Goal: Task Accomplishment & Management: Manage account settings

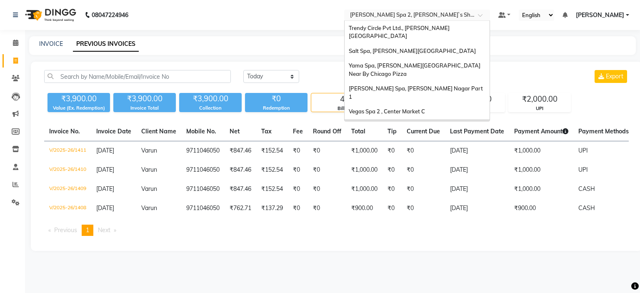
click at [384, 14] on input "text" at bounding box center [408, 16] width 121 height 8
click at [394, 28] on span "Trendy Circle Pvt Ltd., [PERSON_NAME][GEOGRAPHIC_DATA]" at bounding box center [399, 32] width 101 height 15
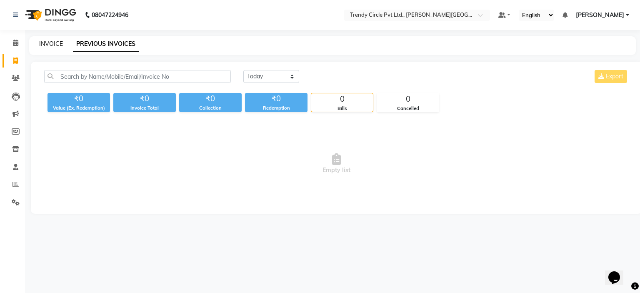
click at [43, 45] on link "INVOICE" at bounding box center [51, 44] width 24 height 8
select select "7584"
select select "service"
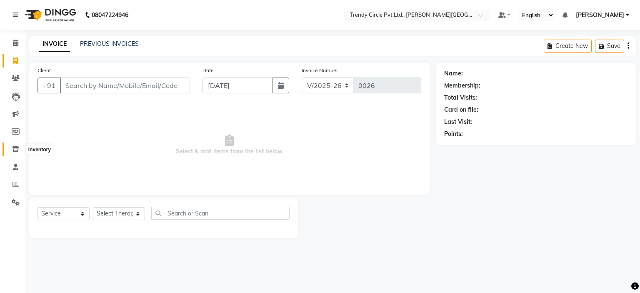
click at [15, 148] on icon at bounding box center [15, 149] width 7 height 6
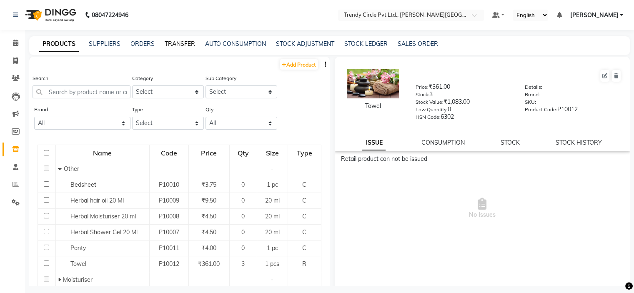
click at [177, 46] on link "TRANSFER" at bounding box center [180, 44] width 30 height 8
select select "sender"
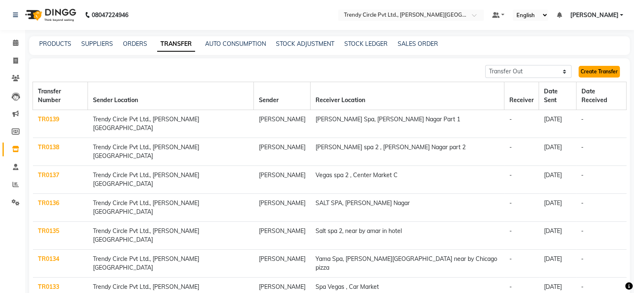
click at [606, 70] on link "Create Transfer" at bounding box center [598, 72] width 41 height 12
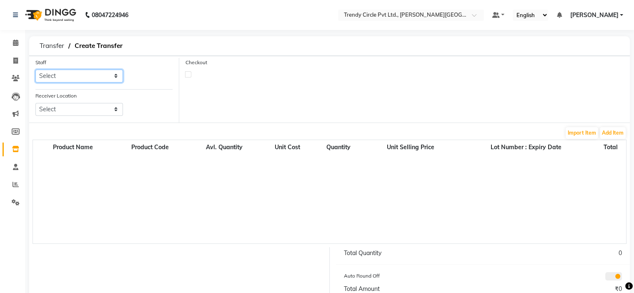
drag, startPoint x: 106, startPoint y: 74, endPoint x: 100, endPoint y: 81, distance: 9.3
click at [106, 74] on select "Select Afsar Saifi Javed Sir Manager" at bounding box center [79, 76] width 88 height 13
select select "68434"
click at [35, 70] on select "Select Afsar Saifi Javed Sir Manager" at bounding box center [79, 76] width 88 height 13
click at [88, 110] on select "Select Salt Spa, Lajpat Nagar Yama Spa, Lajpat Nagar Near By Chicago Pizza Eli …" at bounding box center [79, 109] width 88 height 13
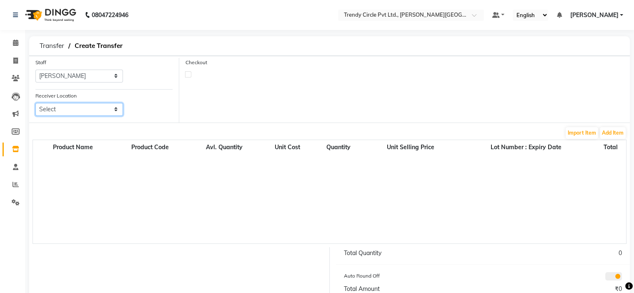
select select "3764"
click at [35, 103] on select "Select Salt Spa, Lajpat Nagar Yama Spa, Lajpat Nagar Near By Chicago Pizza Eli …" at bounding box center [79, 109] width 88 height 13
click at [612, 131] on button "Add Item" at bounding box center [613, 133] width 26 height 12
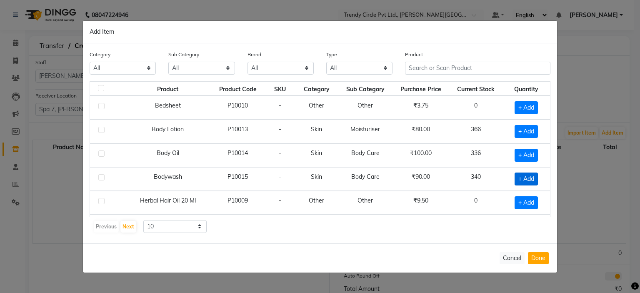
click at [523, 183] on span "+ Add" at bounding box center [526, 179] width 23 height 13
checkbox input "true"
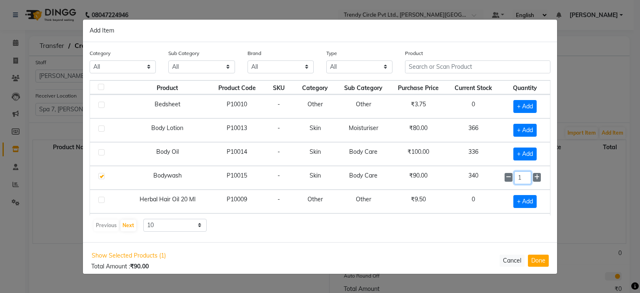
click at [518, 178] on input "1" at bounding box center [522, 177] width 17 height 13
type input "5"
click at [546, 261] on button "Done" at bounding box center [538, 260] width 21 height 12
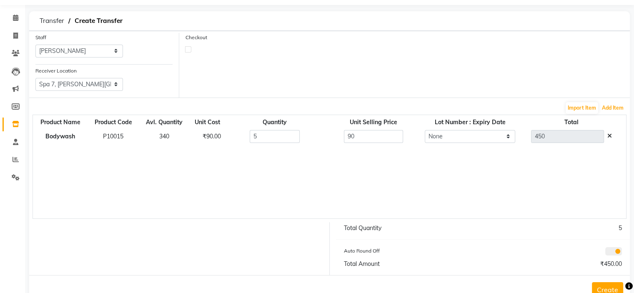
scroll to position [51, 0]
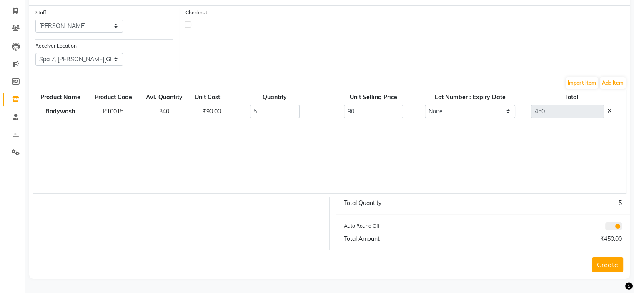
click at [604, 265] on button "Create" at bounding box center [607, 264] width 31 height 15
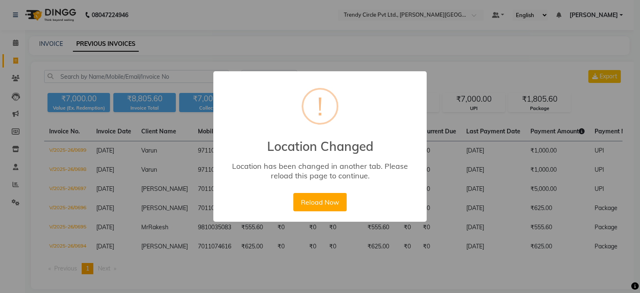
select select "[DATE]"
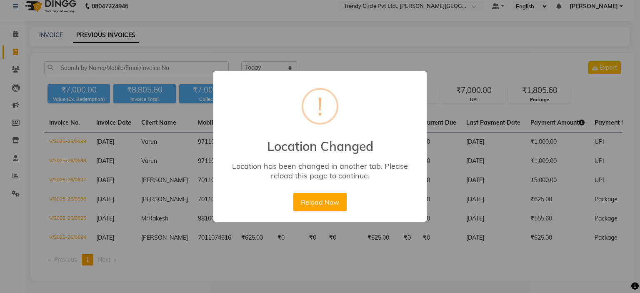
click at [322, 200] on button "Reload Now" at bounding box center [319, 202] width 53 height 18
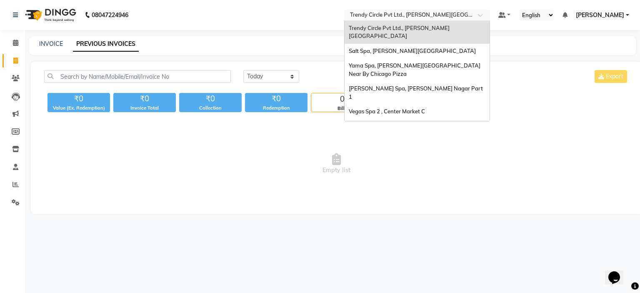
click at [403, 12] on input "text" at bounding box center [408, 16] width 121 height 8
click at [391, 85] on span "Eli Spa, Lajpar Nagar Part 1" at bounding box center [416, 92] width 135 height 15
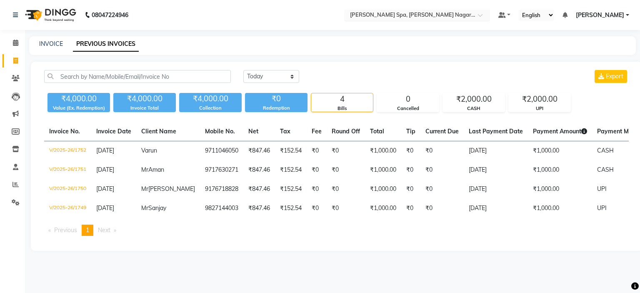
click at [378, 17] on input "text" at bounding box center [408, 16] width 121 height 8
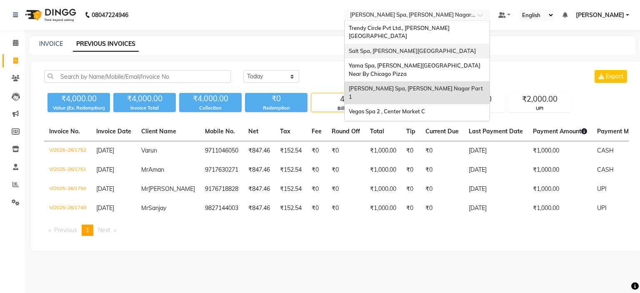
click at [408, 48] on span "Salt Spa, Lajpat Nagar" at bounding box center [412, 51] width 127 height 7
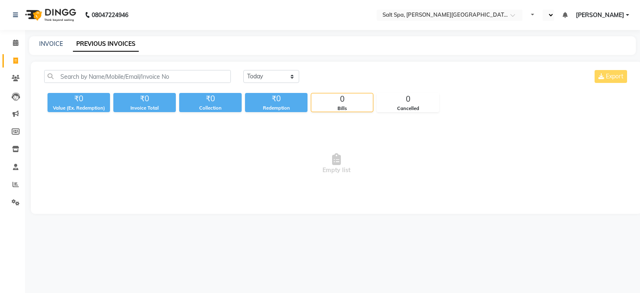
select select "en"
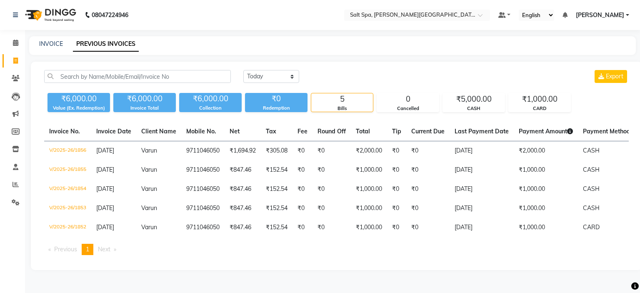
click at [408, 60] on main "INVOICE PREVIOUS INVOICES [DATE] [DATE] Custom Range Export ₹6,000.00 Value (Ex…" at bounding box center [332, 159] width 615 height 246
click at [60, 43] on link "INVOICE" at bounding box center [51, 44] width 24 height 8
select select "7593"
select select "service"
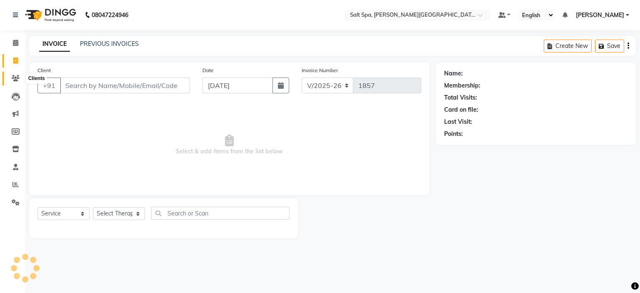
click at [14, 81] on icon at bounding box center [16, 78] width 8 height 6
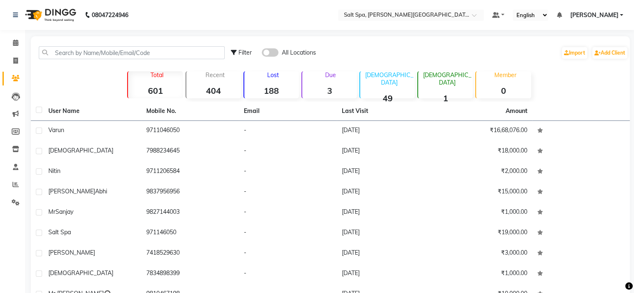
click at [273, 50] on span at bounding box center [270, 52] width 17 height 8
click at [262, 54] on input "checkbox" at bounding box center [262, 54] width 0 height 0
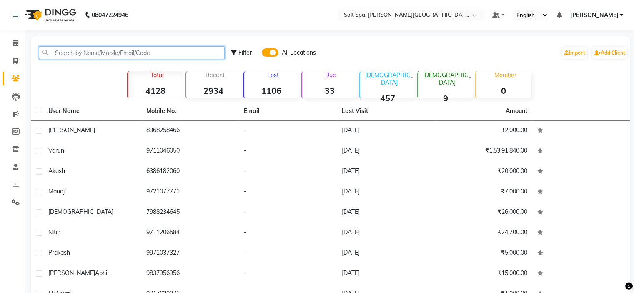
click at [171, 56] on input "text" at bounding box center [132, 52] width 186 height 13
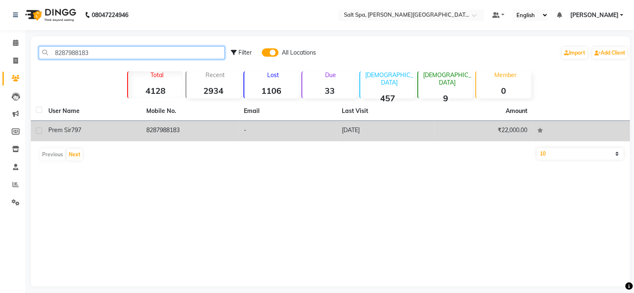
type input "8287988183"
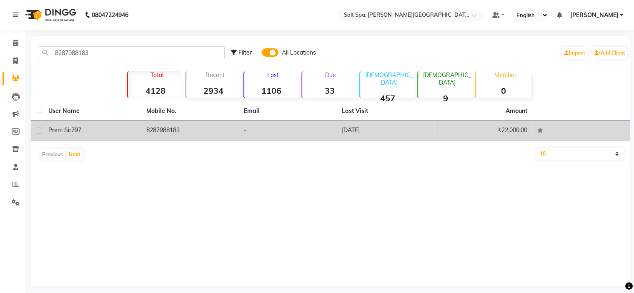
click at [468, 125] on td "₹22,000.00" at bounding box center [483, 131] width 98 height 20
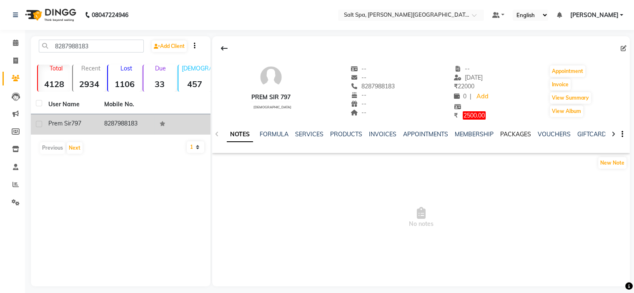
click at [515, 135] on link "PACKAGES" at bounding box center [515, 134] width 31 height 8
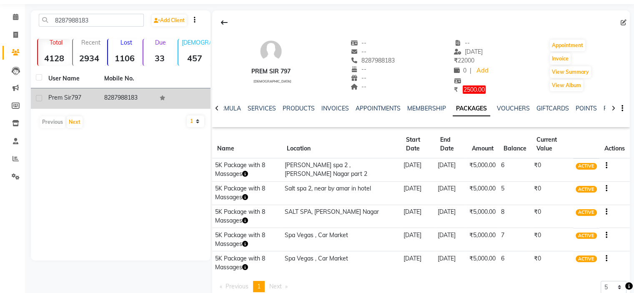
scroll to position [47, 0]
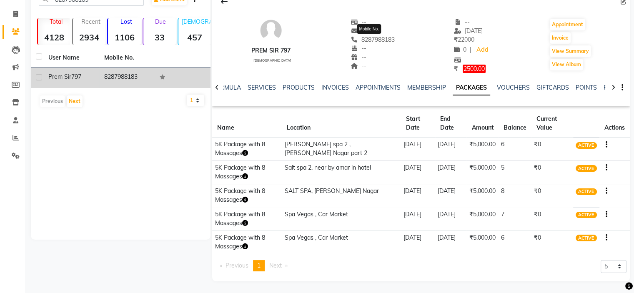
drag, startPoint x: 397, startPoint y: 43, endPoint x: 356, endPoint y: 43, distance: 40.8
click at [356, 43] on div "Prem sir 797 male -- -- 8287988183 Mobile No. -- -- -- -- 31-07-2025 ₹ 22000 0 …" at bounding box center [421, 42] width 418 height 64
copy span "8287988183"
click at [604, 169] on button "button" at bounding box center [604, 167] width 5 height 9
click at [568, 160] on div "Redemption History" at bounding box center [565, 157] width 55 height 10
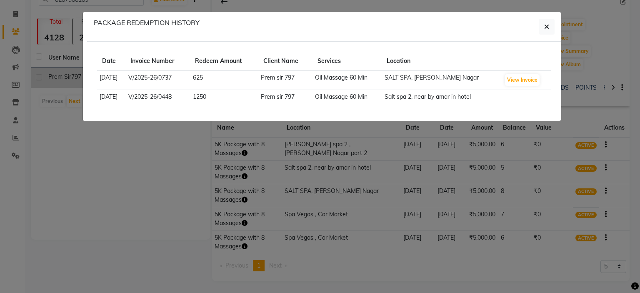
click at [565, 30] on ngb-modal-window "PACKAGE REDEMPTION HISTORY Date Invoice Number Redeem Amount Client Name Servic…" at bounding box center [320, 146] width 640 height 293
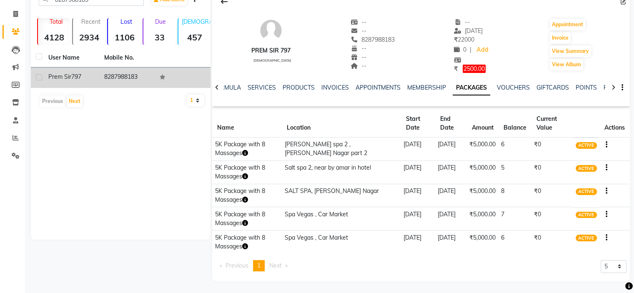
click at [604, 168] on button "button" at bounding box center [604, 167] width 5 height 9
click at [556, 156] on div "Redemption History" at bounding box center [565, 157] width 55 height 10
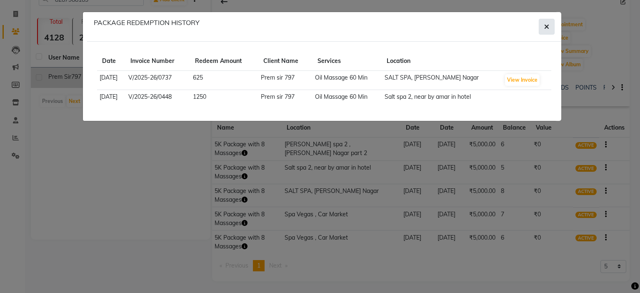
click at [548, 26] on icon "button" at bounding box center [546, 26] width 5 height 7
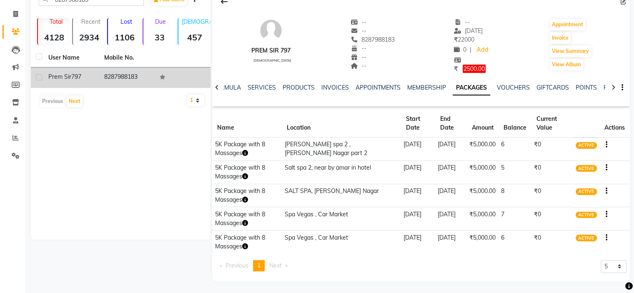
click at [604, 168] on button "button" at bounding box center [604, 167] width 5 height 9
click at [550, 170] on div "Edit" at bounding box center [565, 168] width 55 height 10
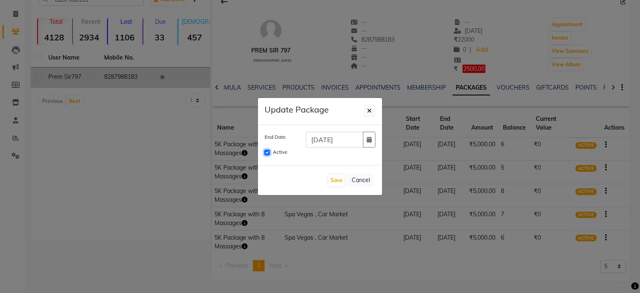
click at [264, 152] on input "Active" at bounding box center [267, 153] width 6 height 6
checkbox input "false"
click at [338, 182] on button "Save" at bounding box center [336, 181] width 16 height 12
checkbox input "false"
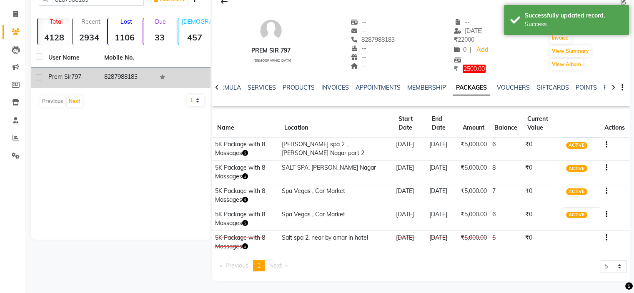
click at [543, 263] on div "Previous page 1 / 1 You're on page 1 Next page 5 10 50 100 500" at bounding box center [420, 269] width 411 height 18
click at [605, 168] on icon "button" at bounding box center [606, 168] width 2 height 0
click at [581, 162] on div "Edit" at bounding box center [583, 162] width 20 height 10
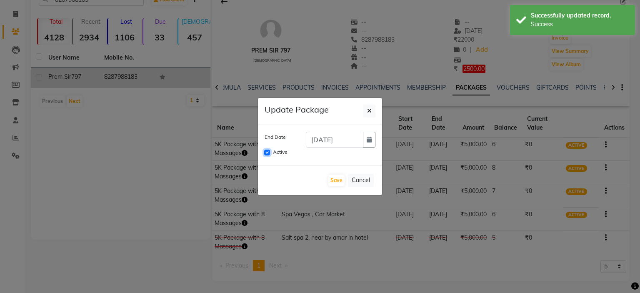
click at [267, 153] on input "Active" at bounding box center [267, 153] width 6 height 6
checkbox input "false"
click at [332, 178] on button "Save" at bounding box center [336, 181] width 16 height 12
checkbox input "false"
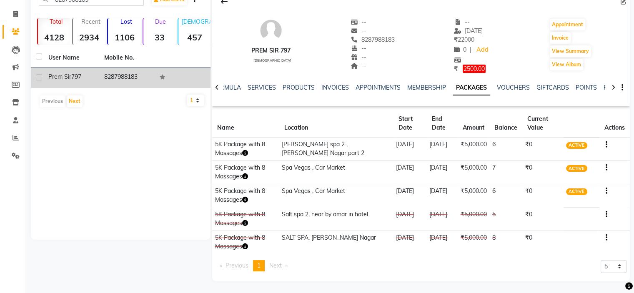
click at [605, 191] on icon "button" at bounding box center [606, 191] width 2 height 0
click at [575, 182] on div "Redemption History" at bounding box center [565, 180] width 55 height 10
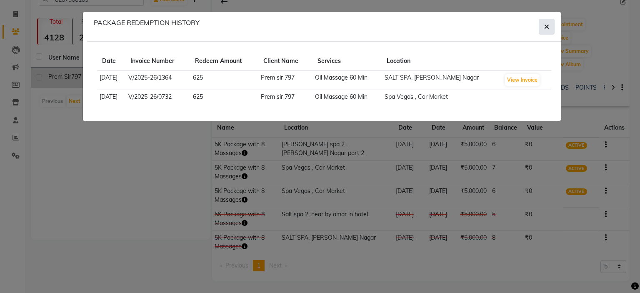
click at [546, 25] on icon "button" at bounding box center [546, 26] width 5 height 7
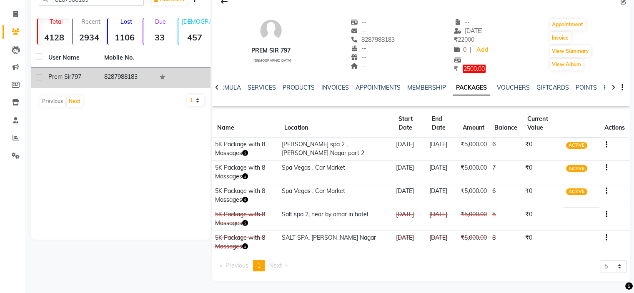
click at [606, 145] on icon "button" at bounding box center [606, 145] width 2 height 0
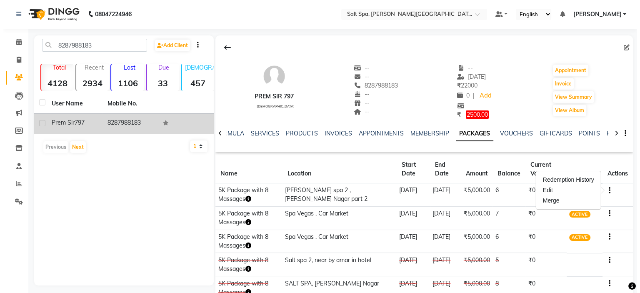
scroll to position [0, 0]
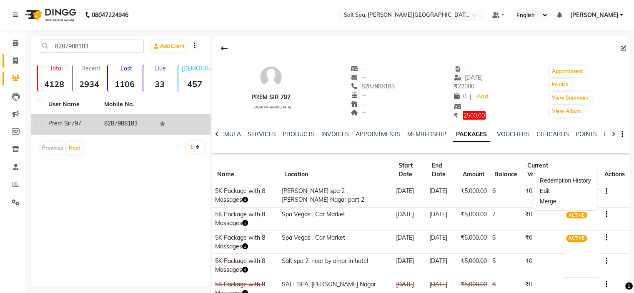
click at [17, 54] on link "Invoice" at bounding box center [13, 61] width 20 height 14
select select "service"
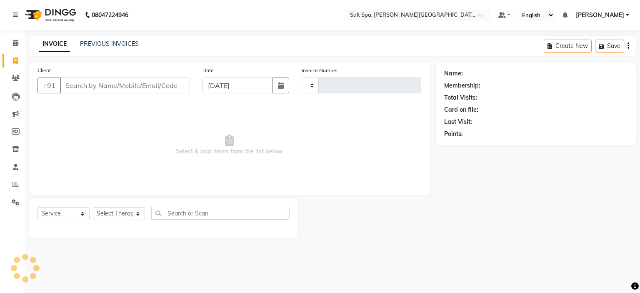
type input "1857"
select select "7593"
click at [111, 86] on input "Client" at bounding box center [125, 86] width 130 height 16
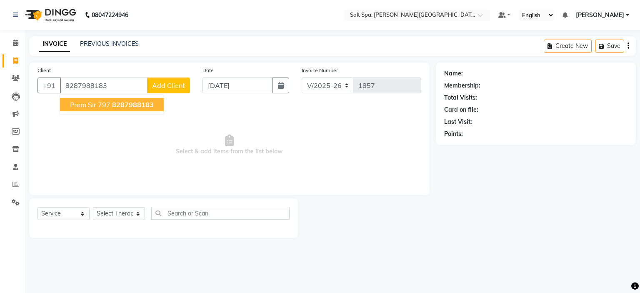
click at [117, 107] on span "8287988183" at bounding box center [133, 104] width 42 height 8
type input "8287988183"
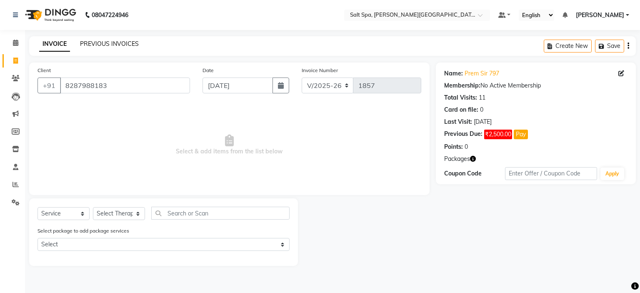
click at [117, 45] on link "PREVIOUS INVOICES" at bounding box center [109, 44] width 59 height 8
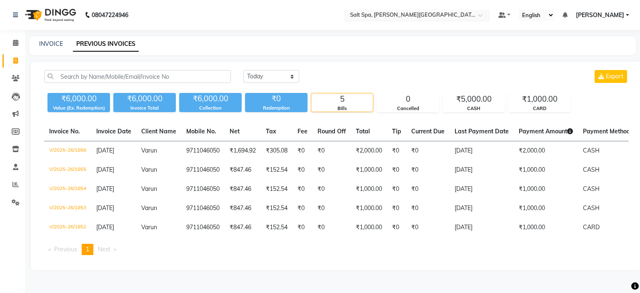
click at [392, 16] on input "text" at bounding box center [408, 16] width 121 height 8
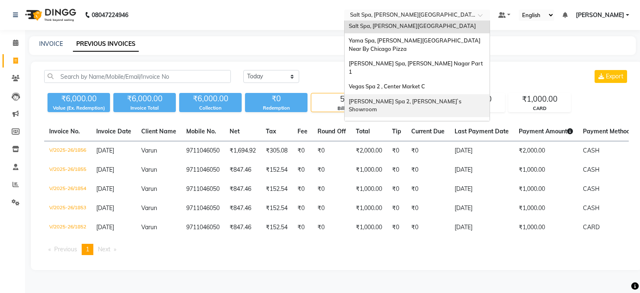
scroll to position [77, 0]
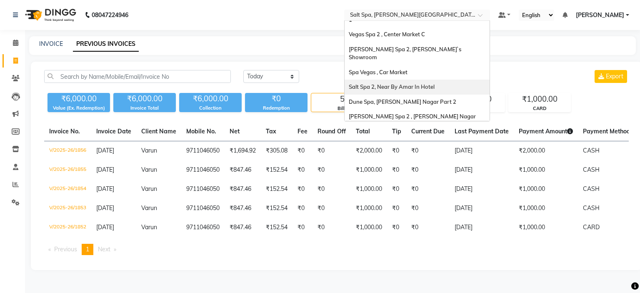
click at [402, 83] on span "Salt Spa 2, Near By Amar In Hotel" at bounding box center [392, 86] width 86 height 7
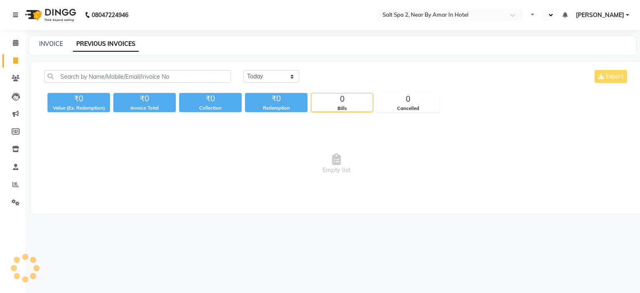
select select "en"
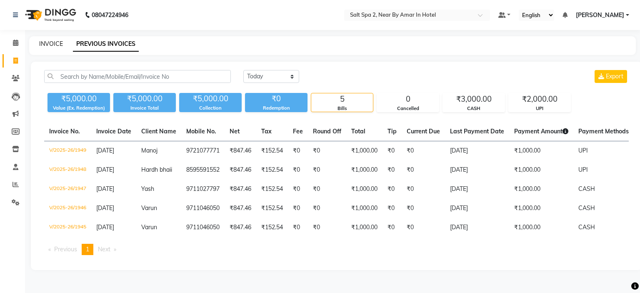
click at [55, 40] on link "INVOICE" at bounding box center [51, 44] width 24 height 8
select select "service"
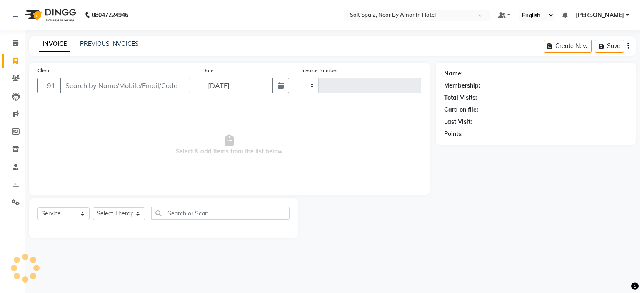
type input "1950"
select select "7609"
click at [285, 84] on button "button" at bounding box center [281, 86] width 17 height 16
select select "9"
select select "2025"
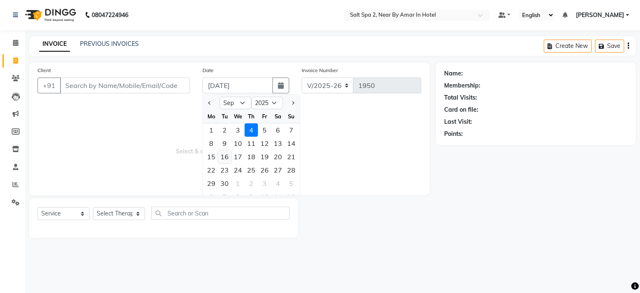
click at [225, 158] on div "16" at bounding box center [224, 156] width 13 height 13
type input "16-09-2025"
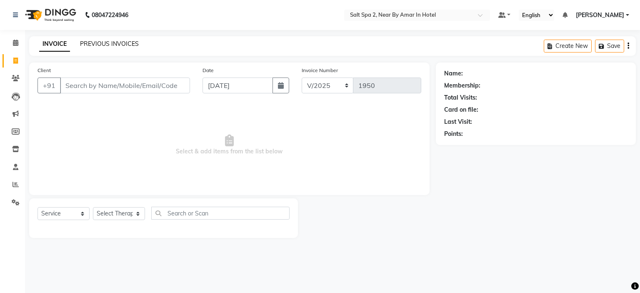
click at [114, 45] on link "PREVIOUS INVOICES" at bounding box center [109, 44] width 59 height 8
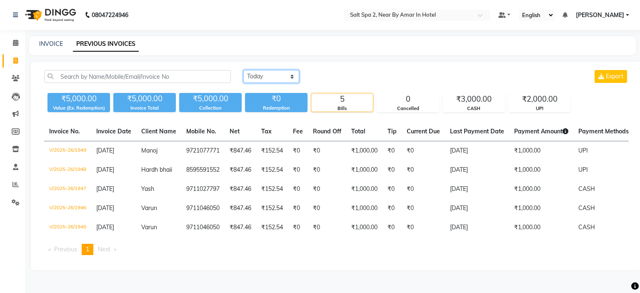
click at [281, 80] on select "Today Yesterday Custom Range" at bounding box center [271, 76] width 56 height 13
select select "range"
click at [243, 70] on select "Today Yesterday Custom Range" at bounding box center [271, 76] width 56 height 13
click at [344, 81] on input "[DATE]" at bounding box center [339, 77] width 58 height 12
select select "9"
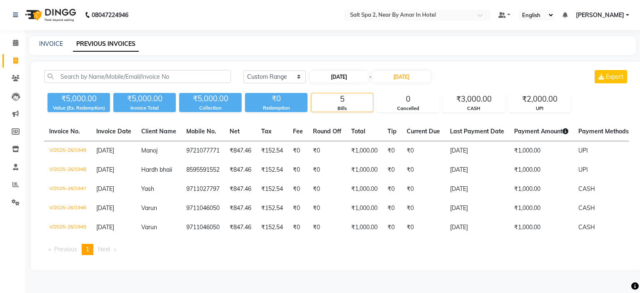
select select "2025"
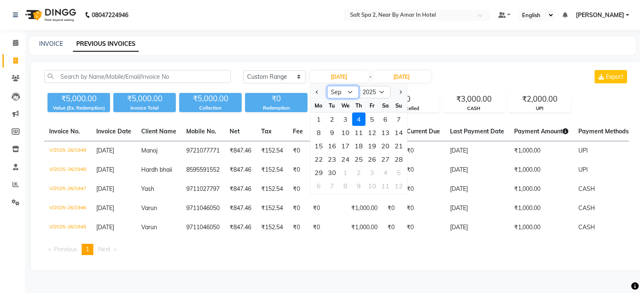
click at [339, 93] on select "Jan Feb Mar Apr May Jun Jul Aug Sep Oct Nov Dec" at bounding box center [343, 92] width 32 height 13
select select "6"
click at [327, 86] on select "Jan Feb Mar Apr May Jun Jul Aug Sep Oct Nov Dec" at bounding box center [343, 92] width 32 height 13
click at [322, 156] on div "16" at bounding box center [318, 159] width 13 height 13
type input "16-06-2025"
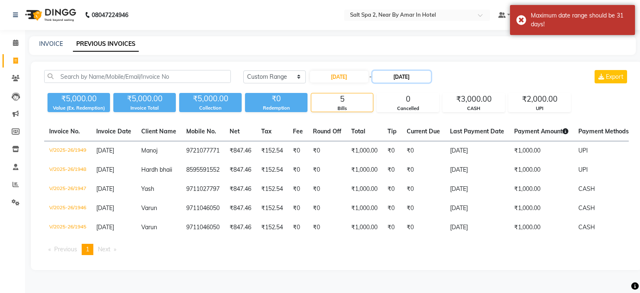
click at [398, 81] on input "[DATE]" at bounding box center [402, 77] width 58 height 12
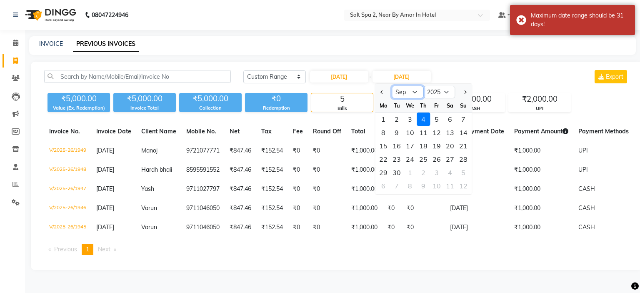
click at [407, 91] on select "Jun Jul Aug Sep Oct Nov Dec" at bounding box center [408, 92] width 32 height 13
select select "6"
click at [392, 86] on select "Jun Jul Aug Sep Oct Nov Dec" at bounding box center [408, 92] width 32 height 13
click at [385, 156] on div "16" at bounding box center [383, 159] width 13 height 13
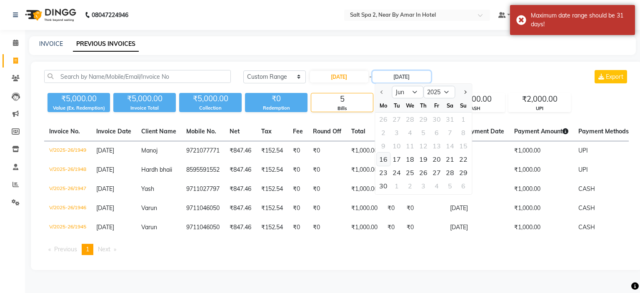
type input "16-06-2025"
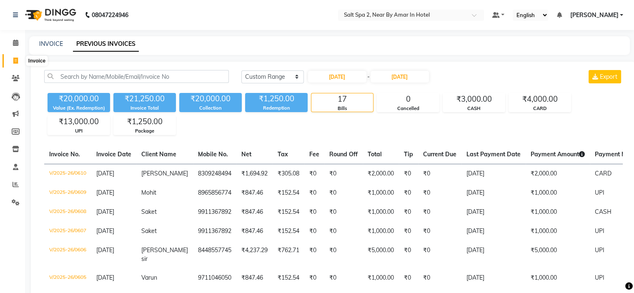
click at [12, 56] on span at bounding box center [15, 61] width 15 height 10
select select "service"
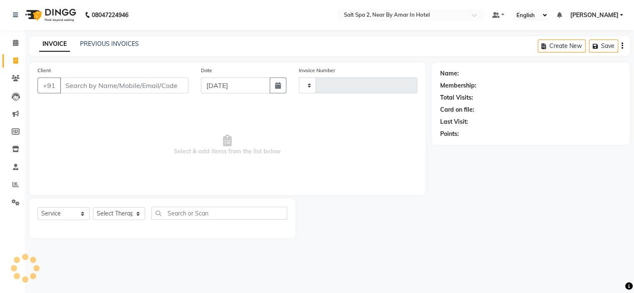
type input "1950"
select select "7609"
click at [97, 40] on link "PREVIOUS INVOICES" at bounding box center [109, 44] width 59 height 8
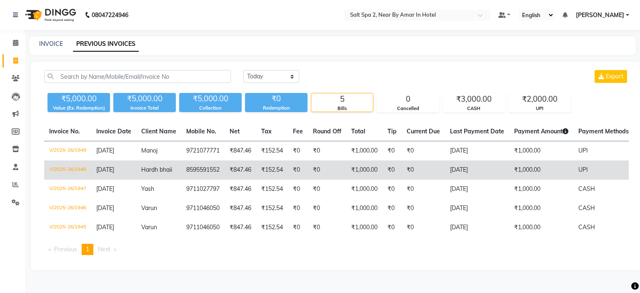
click at [168, 175] on td "Hardh bhaii" at bounding box center [158, 169] width 45 height 19
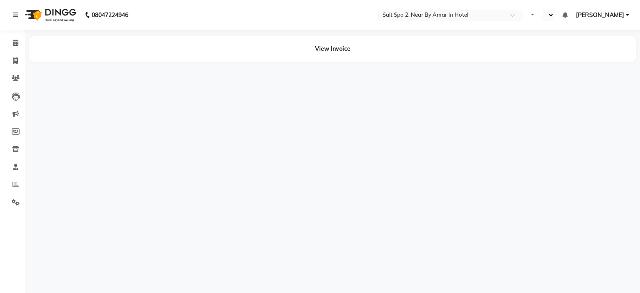
select select "en"
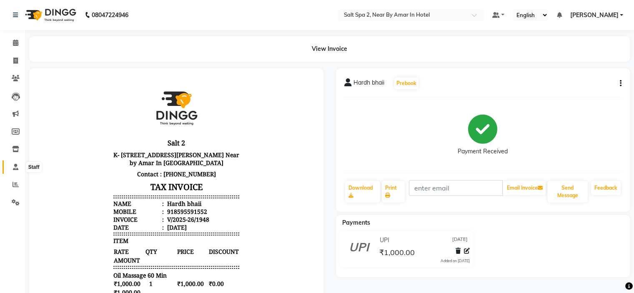
click at [17, 168] on icon at bounding box center [15, 167] width 5 height 6
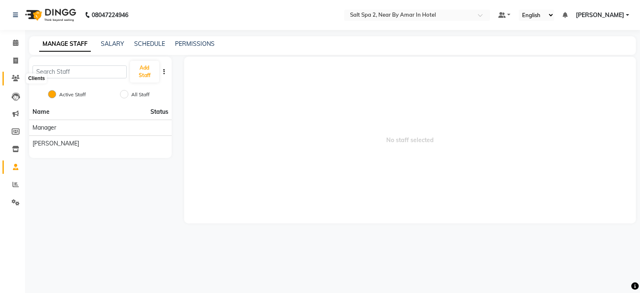
click at [18, 79] on icon at bounding box center [16, 78] width 8 height 6
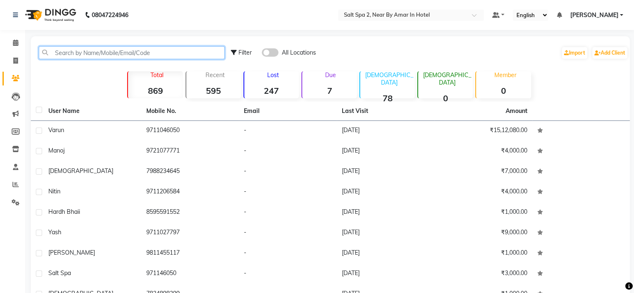
click at [143, 54] on input "text" at bounding box center [132, 52] width 186 height 13
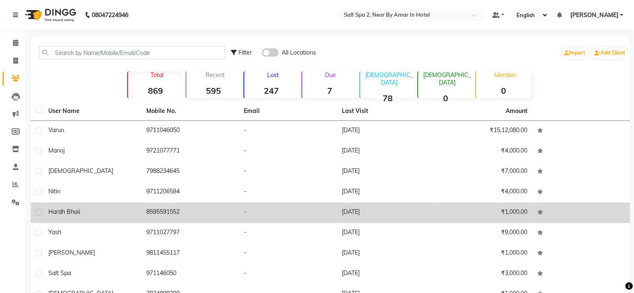
click at [140, 216] on td "Hardh bhaii" at bounding box center [92, 213] width 98 height 20
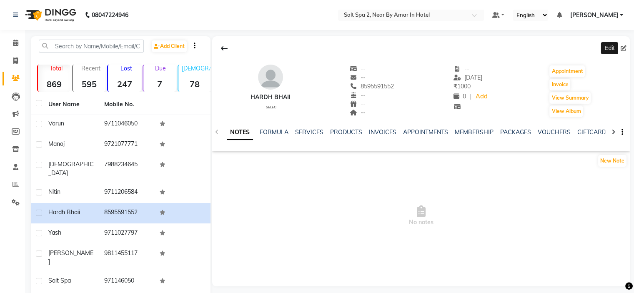
click at [621, 50] on icon at bounding box center [624, 48] width 6 height 6
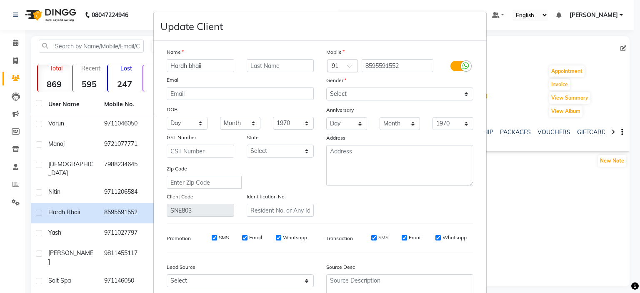
drag, startPoint x: 215, startPoint y: 67, endPoint x: 51, endPoint y: 75, distance: 164.0
click at [51, 75] on ngb-modal-window "Update Client Name Hardh bhaii Email DOB Day 01 02 03 04 05 06 07 08 09 10 11 1…" at bounding box center [320, 146] width 640 height 293
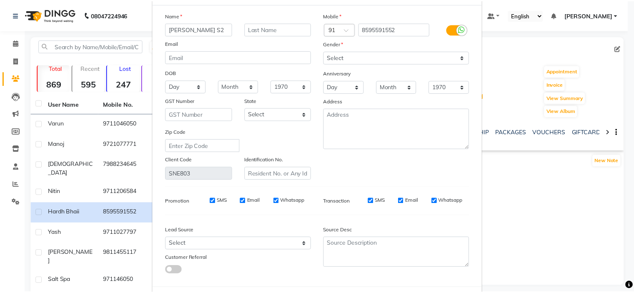
scroll to position [81, 0]
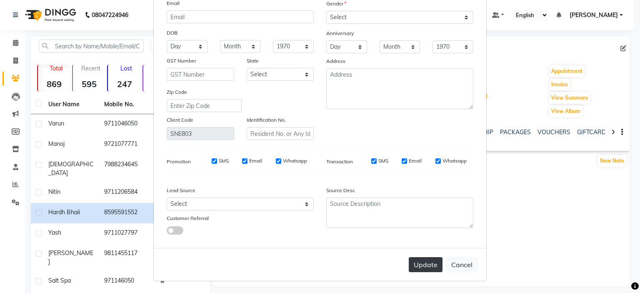
type input "[PERSON_NAME] S2"
click at [427, 264] on button "Update" at bounding box center [426, 264] width 34 height 15
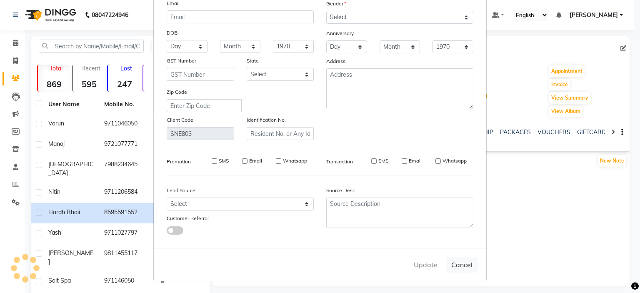
select select
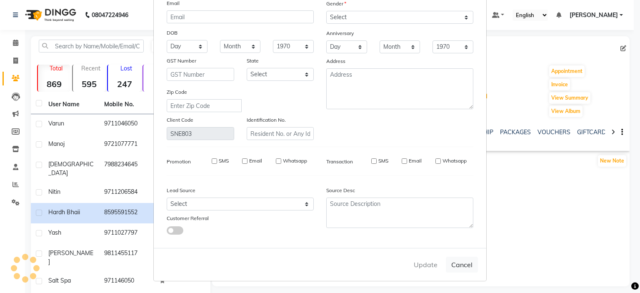
select select
checkbox input "false"
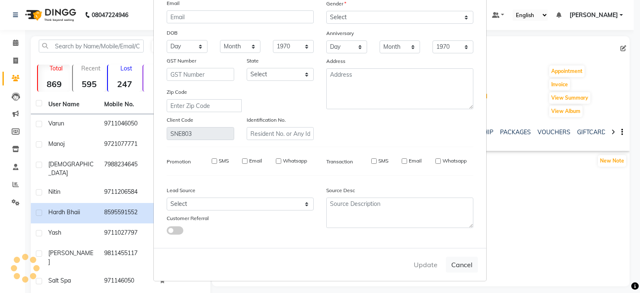
checkbox input "false"
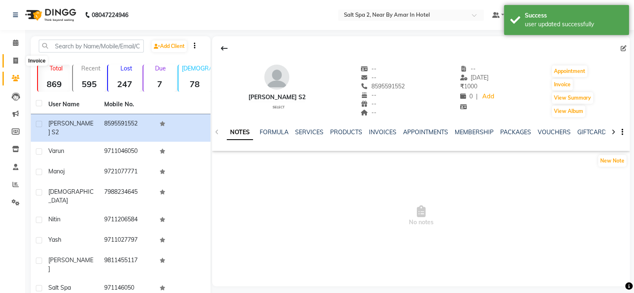
click at [15, 60] on icon at bounding box center [15, 61] width 5 height 6
select select "service"
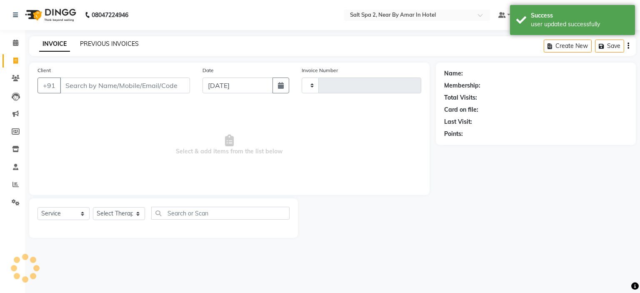
type input "1950"
select select "7609"
click at [97, 44] on link "PREVIOUS INVOICES" at bounding box center [109, 44] width 59 height 8
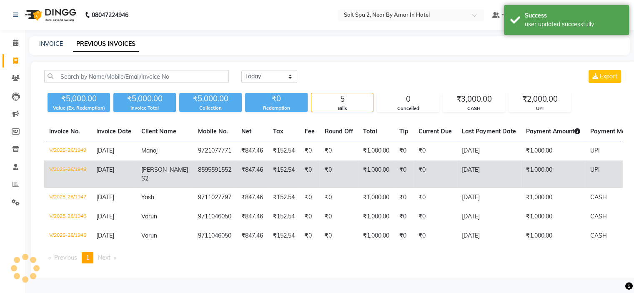
click at [172, 174] on td "[PERSON_NAME] S2" at bounding box center [164, 174] width 57 height 28
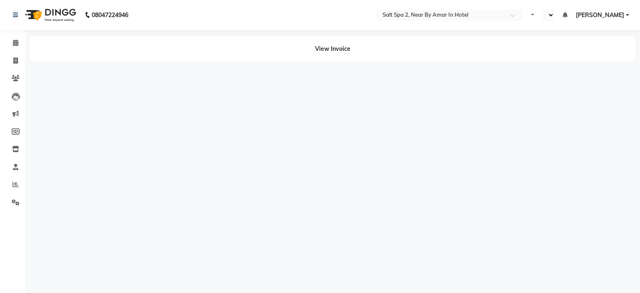
select select "en"
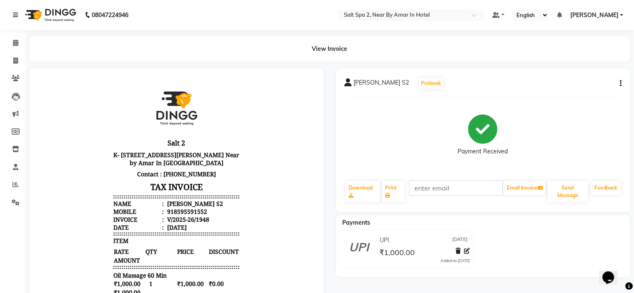
click at [623, 88] on div "HARSH BHAI S2 Prebook Payment Received Download Print Email Invoice Send Messag…" at bounding box center [483, 139] width 294 height 143
click at [621, 83] on icon "button" at bounding box center [621, 83] width 2 height 0
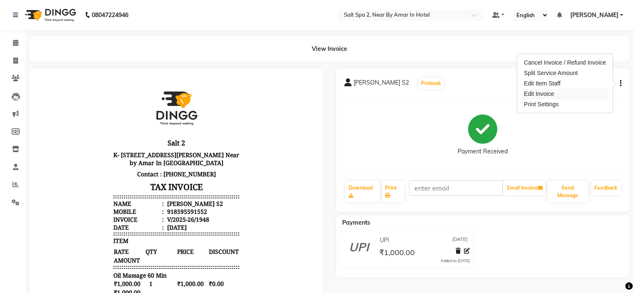
click at [545, 95] on div "Edit Invoice" at bounding box center [564, 94] width 85 height 10
select select "service"
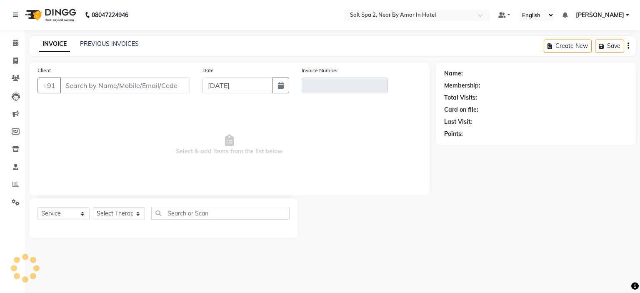
type input "8595591552"
type input "V/2025-26/1948"
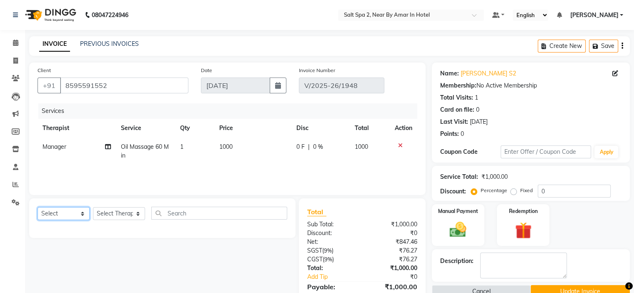
click at [72, 218] on select "Select Service Product Membership Package Voucher Prepaid Gift Card" at bounding box center [64, 213] width 52 height 13
click at [401, 141] on td at bounding box center [404, 152] width 28 height 28
click at [402, 146] on div at bounding box center [404, 146] width 18 height 6
click at [400, 144] on icon at bounding box center [400, 146] width 5 height 6
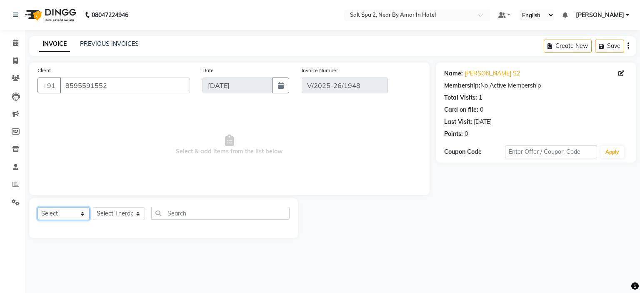
click at [54, 213] on select "Select Service Product Membership Package Voucher Prepaid Gift Card" at bounding box center [64, 213] width 52 height 13
select select "package"
click at [38, 208] on select "Select Service Product Membership Package Voucher Prepaid Gift Card" at bounding box center [64, 213] width 52 height 13
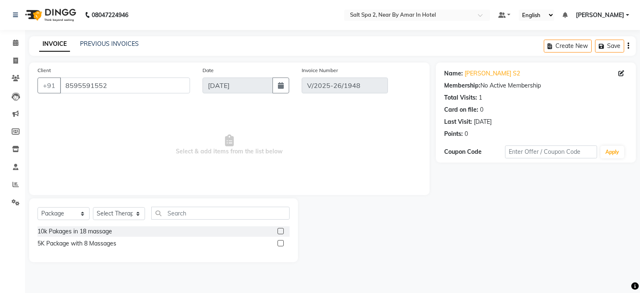
click at [281, 242] on label at bounding box center [281, 243] width 6 height 6
click at [281, 242] on input "checkbox" at bounding box center [280, 243] width 5 height 5
checkbox input "false"
click at [131, 216] on select "Select Therapist Manager RIYA" at bounding box center [119, 213] width 52 height 13
select select "67431"
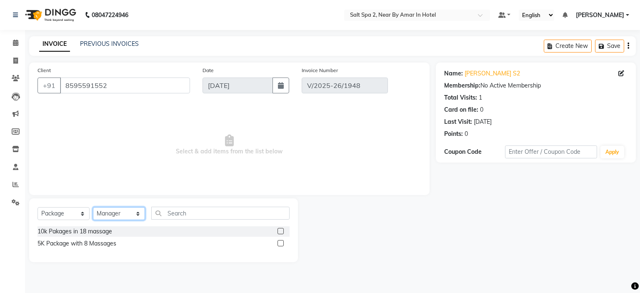
click at [93, 208] on select "Select Therapist Manager RIYA" at bounding box center [119, 213] width 52 height 13
click at [281, 245] on label at bounding box center [281, 243] width 6 height 6
click at [281, 245] on input "checkbox" at bounding box center [280, 243] width 5 height 5
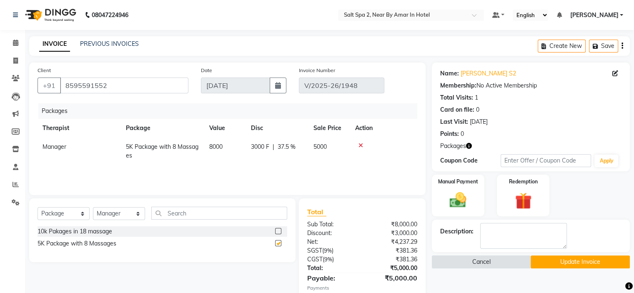
checkbox input "false"
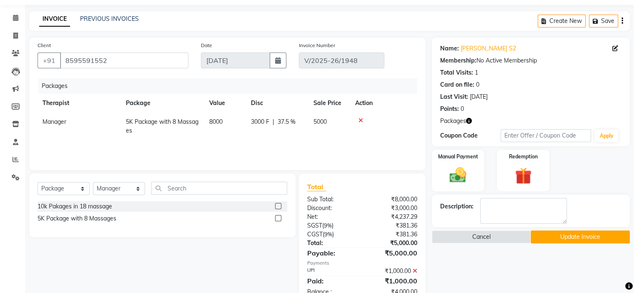
scroll to position [49, 0]
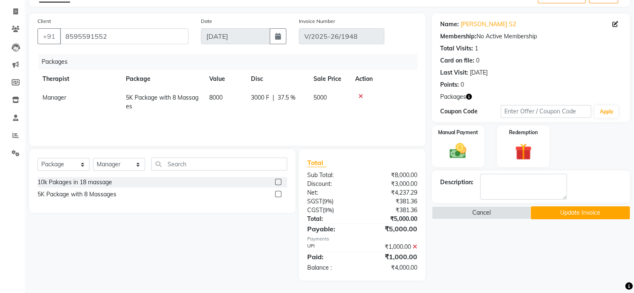
click at [566, 210] on button "Update Invoice" at bounding box center [579, 212] width 99 height 13
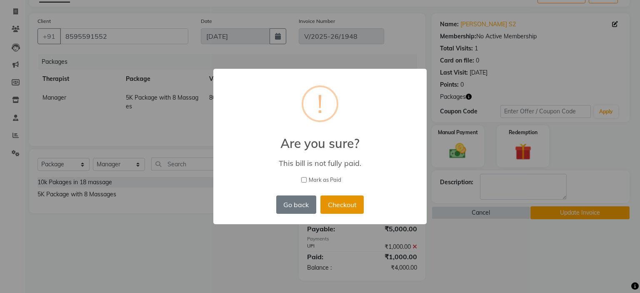
click at [337, 205] on button "Checkout" at bounding box center [341, 204] width 43 height 18
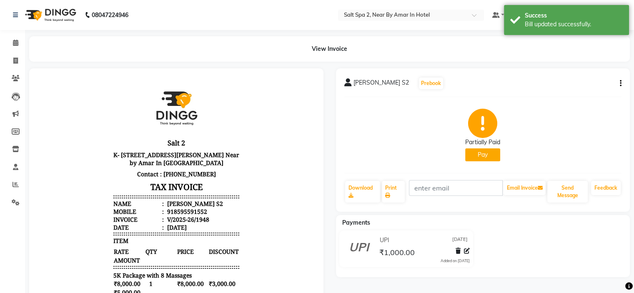
click at [484, 155] on button "Pay" at bounding box center [482, 154] width 35 height 13
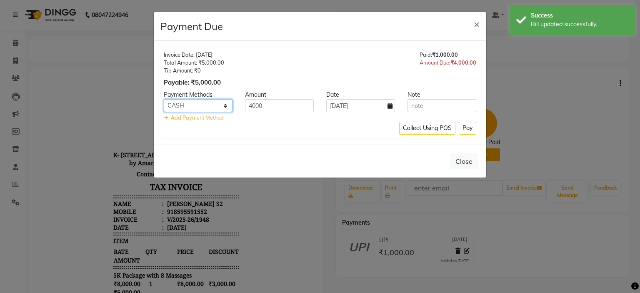
drag, startPoint x: 178, startPoint y: 104, endPoint x: 180, endPoint y: 110, distance: 6.1
click at [178, 104] on select "CARD UPI CASH Bank" at bounding box center [198, 105] width 69 height 13
select select "8"
click at [164, 99] on select "CARD UPI CASH Bank" at bounding box center [198, 105] width 69 height 13
click at [474, 132] on button "Pay" at bounding box center [468, 128] width 18 height 13
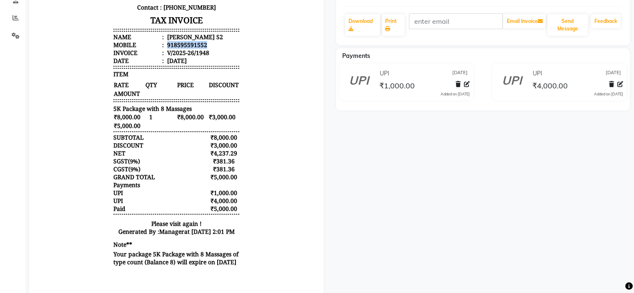
copy div "918595591552"
drag, startPoint x: 160, startPoint y: 45, endPoint x: 215, endPoint y: 46, distance: 54.6
click at [215, 46] on li "Mobile : 918595591552" at bounding box center [176, 45] width 126 height 8
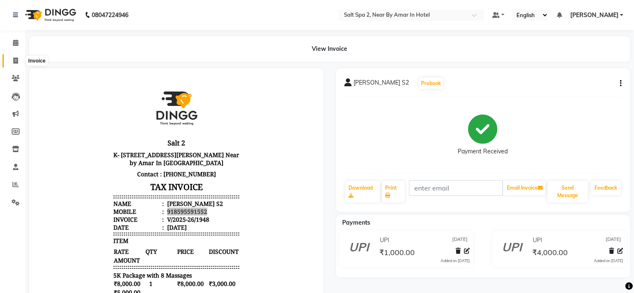
click at [16, 58] on icon at bounding box center [15, 61] width 5 height 6
select select "service"
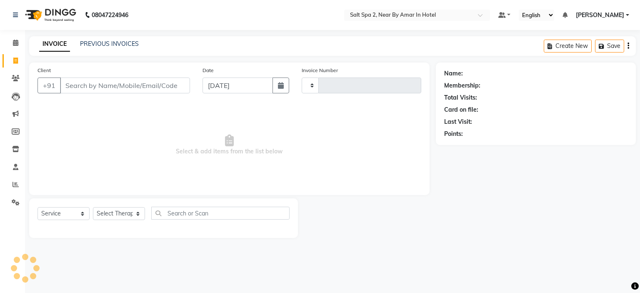
type input "1950"
select select "7609"
click at [131, 86] on input "Client" at bounding box center [125, 86] width 130 height 16
type input "918595591552"
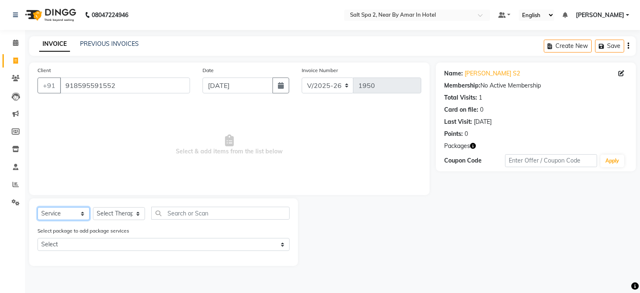
click at [65, 214] on select "Select Service Product Membership Package Voucher Prepaid Gift Card" at bounding box center [64, 213] width 52 height 13
click at [38, 208] on select "Select Service Product Membership Package Voucher Prepaid Gift Card" at bounding box center [64, 213] width 52 height 13
click at [130, 216] on select "Select Therapist Manager RIYA" at bounding box center [119, 213] width 52 height 13
select select "67431"
click at [93, 208] on select "Select Therapist Manager RIYA" at bounding box center [119, 213] width 52 height 13
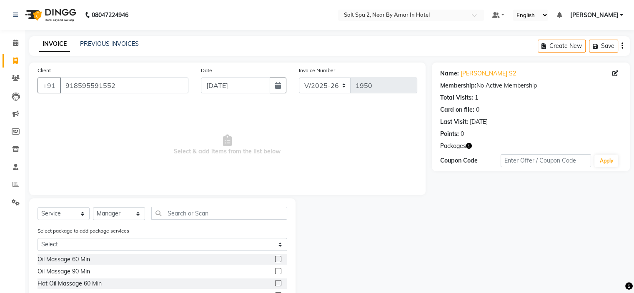
click at [275, 259] on label at bounding box center [278, 259] width 6 height 6
click at [275, 259] on input "checkbox" at bounding box center [277, 259] width 5 height 5
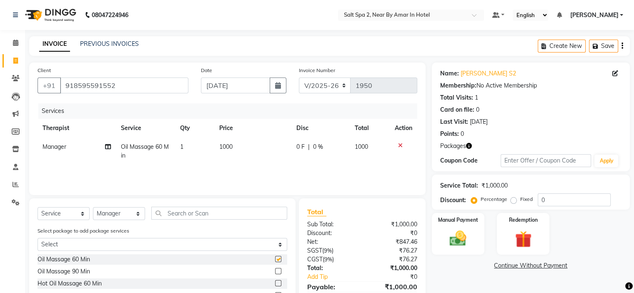
click at [275, 259] on label at bounding box center [278, 259] width 6 height 6
click at [275, 259] on input "checkbox" at bounding box center [277, 259] width 5 height 5
click at [275, 259] on label at bounding box center [278, 259] width 6 height 6
click at [275, 259] on input "checkbox" at bounding box center [277, 259] width 5 height 5
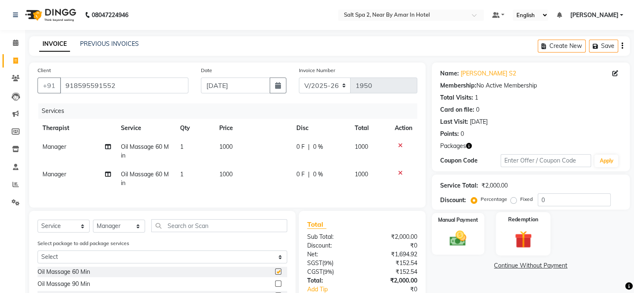
checkbox input "false"
click at [533, 240] on img at bounding box center [523, 239] width 28 height 21
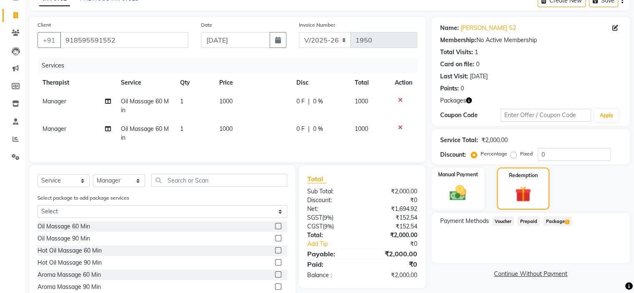
scroll to position [88, 0]
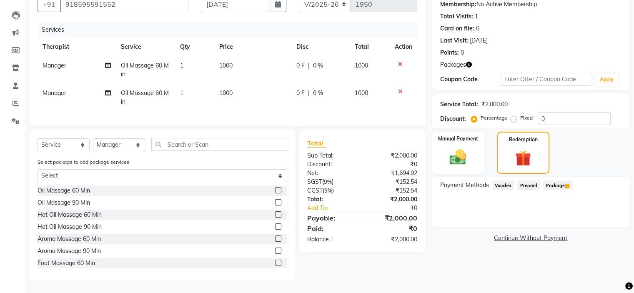
click at [552, 180] on span "Package 1" at bounding box center [557, 185] width 29 height 10
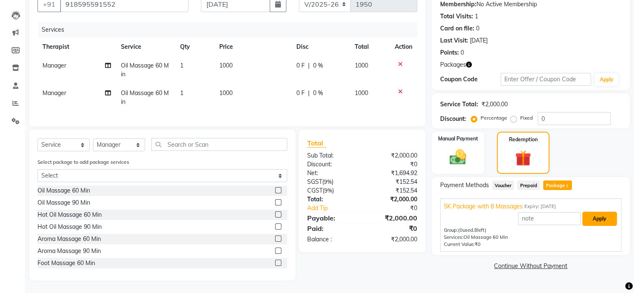
click at [608, 212] on button "Apply" at bounding box center [599, 219] width 35 height 14
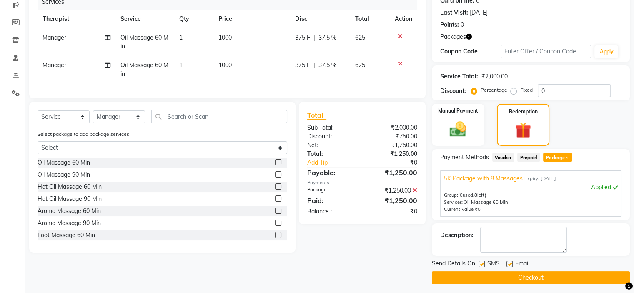
scroll to position [112, 0]
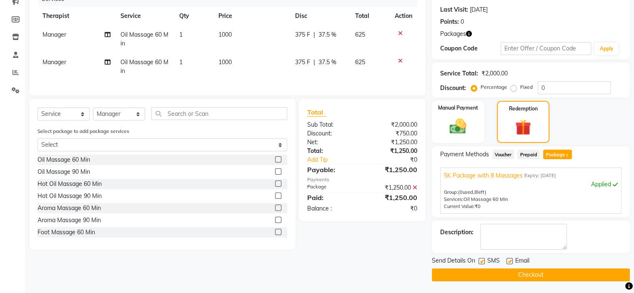
click at [571, 273] on button "Checkout" at bounding box center [531, 274] width 198 height 13
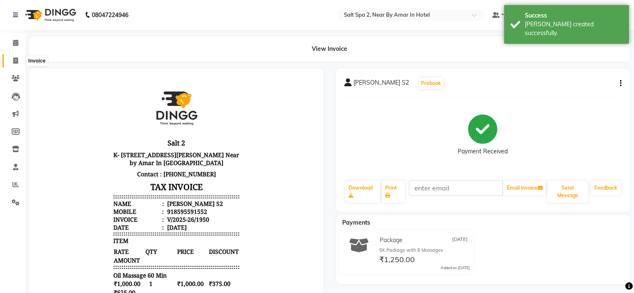
click at [15, 60] on icon at bounding box center [15, 61] width 5 height 6
select select "service"
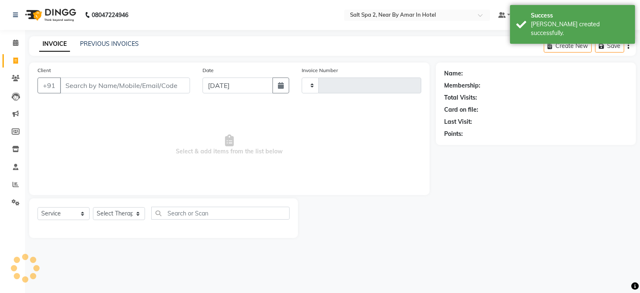
type input "1951"
select select "7609"
click at [101, 46] on link "PREVIOUS INVOICES" at bounding box center [109, 44] width 59 height 8
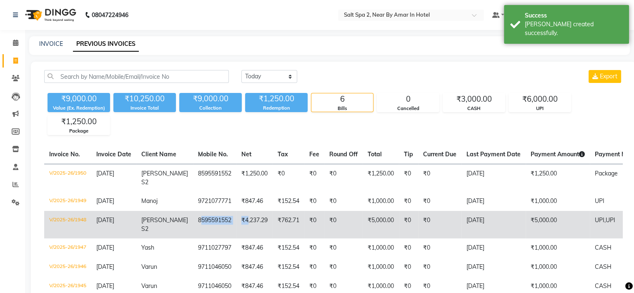
drag, startPoint x: 189, startPoint y: 220, endPoint x: 237, endPoint y: 224, distance: 48.1
click at [237, 224] on tr "V/2025-26/1948 04-09-2025 HARSH BHAI S2 8595591552 ₹4,237.29 ₹762.71 ₹0 ₹0 ₹5,0…" at bounding box center [389, 225] width 691 height 28
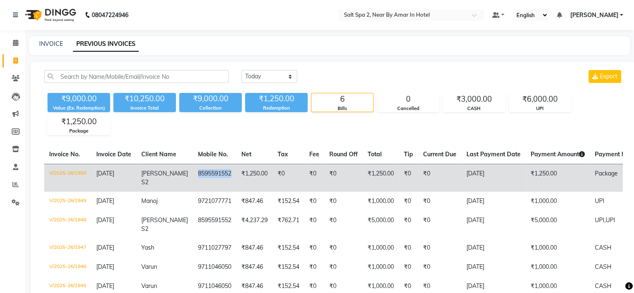
copy td "8595591552"
drag, startPoint x: 184, startPoint y: 175, endPoint x: 225, endPoint y: 179, distance: 40.6
click at [225, 179] on td "8595591552" at bounding box center [214, 178] width 43 height 28
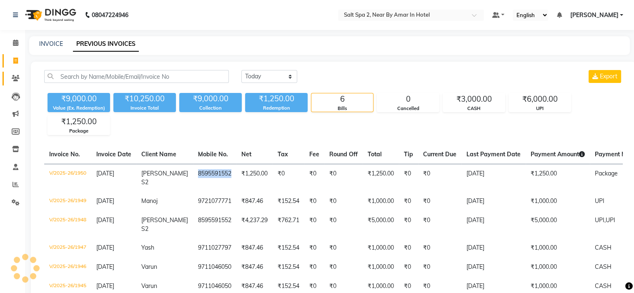
click at [10, 78] on span at bounding box center [15, 79] width 15 height 10
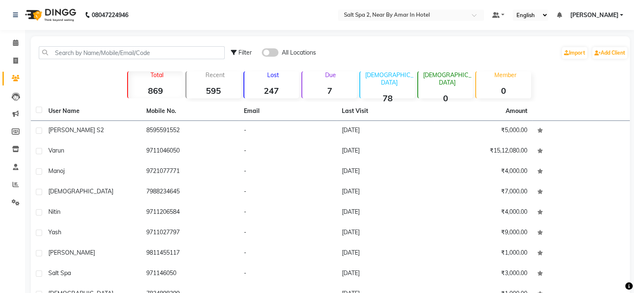
click at [275, 56] on span at bounding box center [270, 52] width 17 height 8
click at [262, 54] on input "checkbox" at bounding box center [262, 54] width 0 height 0
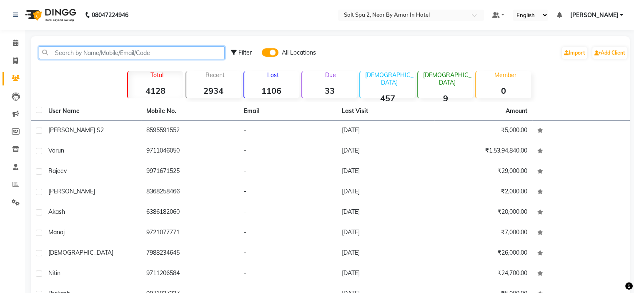
click at [184, 55] on input "text" at bounding box center [132, 52] width 186 height 13
paste input "8595591552"
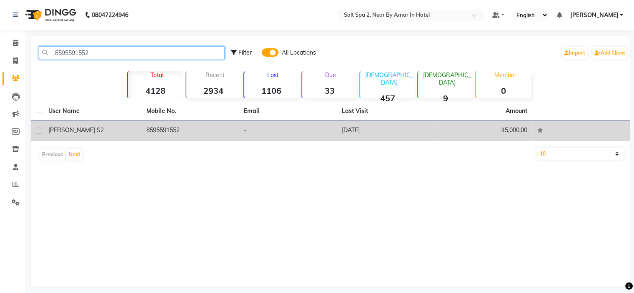
type input "8595591552"
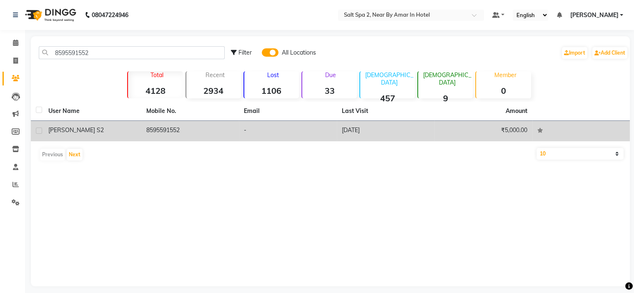
click at [317, 133] on td "-" at bounding box center [288, 131] width 98 height 20
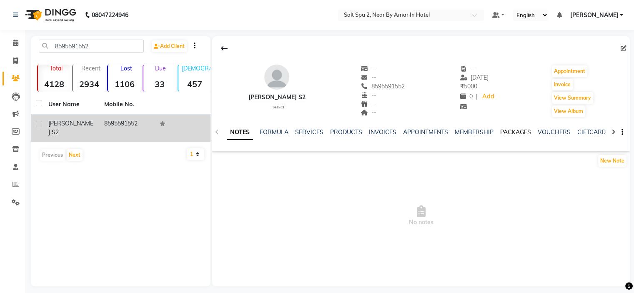
click at [511, 133] on link "PACKAGES" at bounding box center [515, 132] width 31 height 8
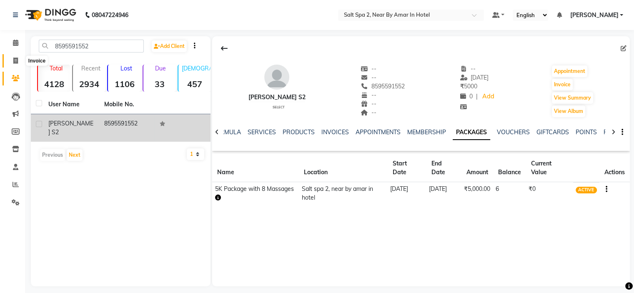
click at [15, 63] on icon at bounding box center [15, 61] width 5 height 6
select select "service"
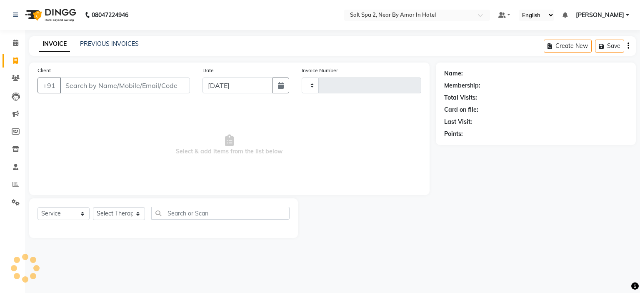
type input "1951"
select select "7609"
click at [117, 44] on link "PREVIOUS INVOICES" at bounding box center [109, 44] width 59 height 8
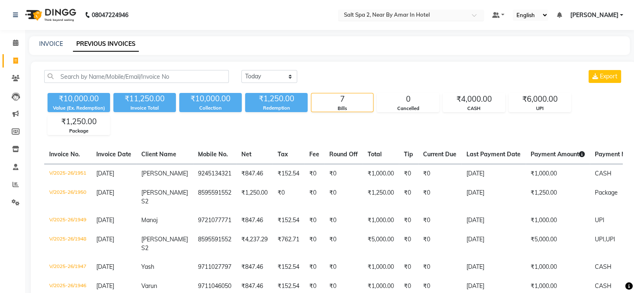
click at [417, 12] on input "text" at bounding box center [402, 16] width 121 height 8
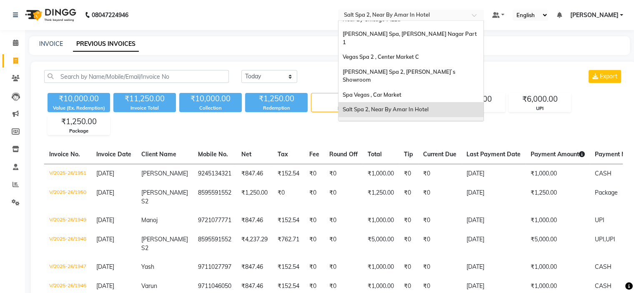
scroll to position [35, 0]
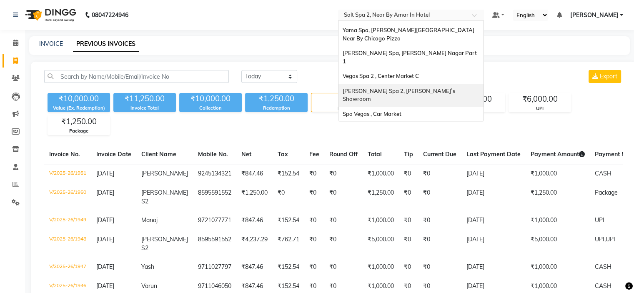
click at [400, 88] on span "[PERSON_NAME] Spa 2, [PERSON_NAME]`s Showroom" at bounding box center [400, 95] width 114 height 15
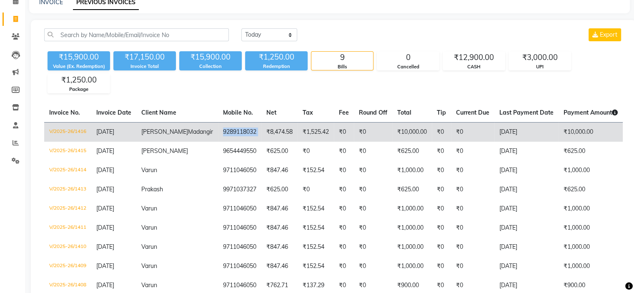
drag, startPoint x: 185, startPoint y: 133, endPoint x: 230, endPoint y: 138, distance: 44.8
click at [230, 138] on tr "V/2025-26/1416 [DATE] Rahul bhai [PERSON_NAME] 9289118032 ₹8,474.58 ₹1,525.42 ₹…" at bounding box center [406, 132] width 724 height 20
copy td "9289118032"
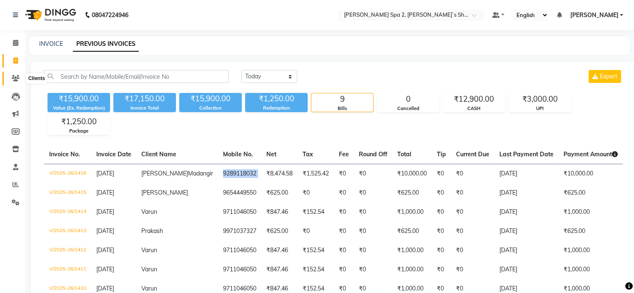
click at [18, 81] on icon at bounding box center [16, 78] width 8 height 6
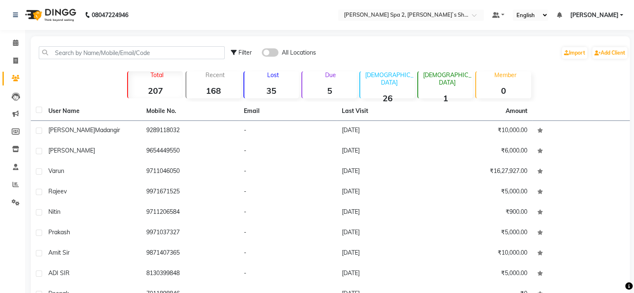
click at [274, 52] on span at bounding box center [270, 52] width 17 height 8
click at [262, 54] on input "checkbox" at bounding box center [262, 54] width 0 height 0
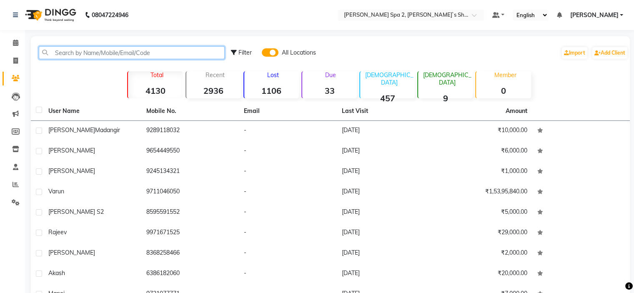
click at [155, 53] on input "text" at bounding box center [132, 52] width 186 height 13
paste input "9289118032"
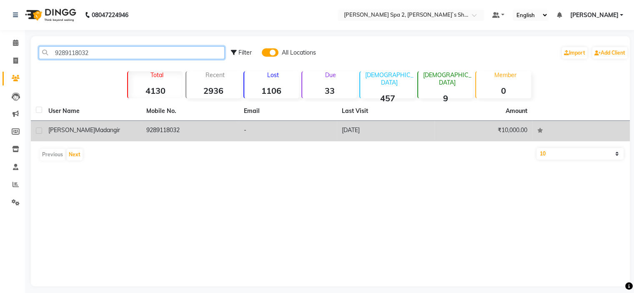
type input "9289118032"
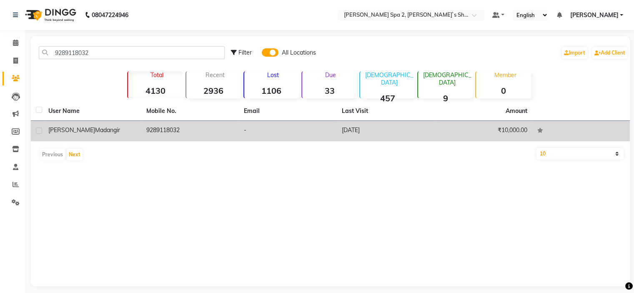
click at [302, 130] on td "-" at bounding box center [288, 131] width 98 height 20
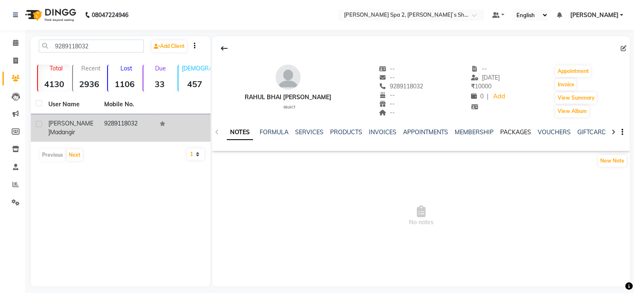
click at [520, 133] on link "PACKAGES" at bounding box center [515, 132] width 31 height 8
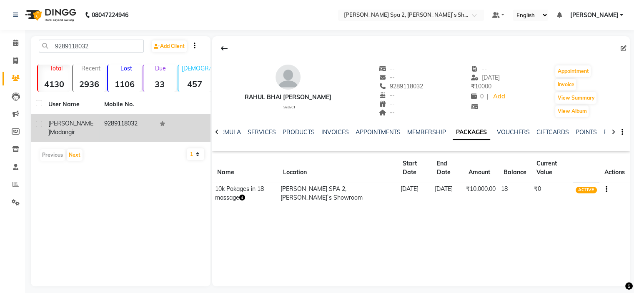
click at [602, 189] on button "button" at bounding box center [604, 189] width 5 height 9
click at [485, 201] on td "₹10,000.00" at bounding box center [480, 193] width 35 height 23
click at [13, 61] on icon at bounding box center [15, 61] width 5 height 6
select select "service"
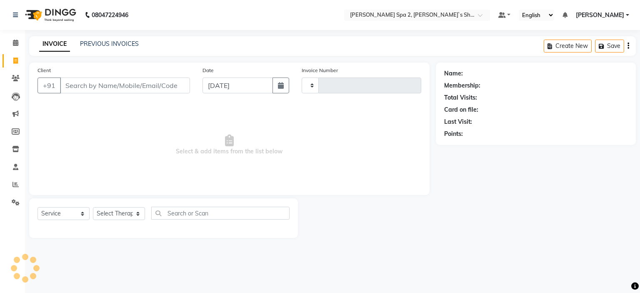
type input "1417"
select select "7607"
click at [117, 82] on input "Client" at bounding box center [125, 86] width 130 height 16
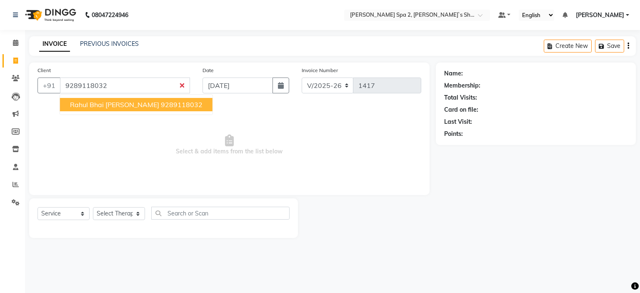
click at [129, 106] on span "Rahul bhai [PERSON_NAME]" at bounding box center [114, 104] width 89 height 8
type input "9289118032"
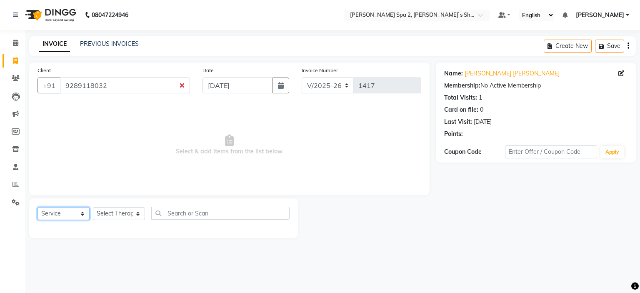
click at [72, 214] on select "Select Service Product Membership Package Voucher Prepaid Gift Card" at bounding box center [64, 213] width 52 height 13
click at [38, 208] on select "Select Service Product Membership Package Voucher Prepaid Gift Card" at bounding box center [64, 213] width 52 height 13
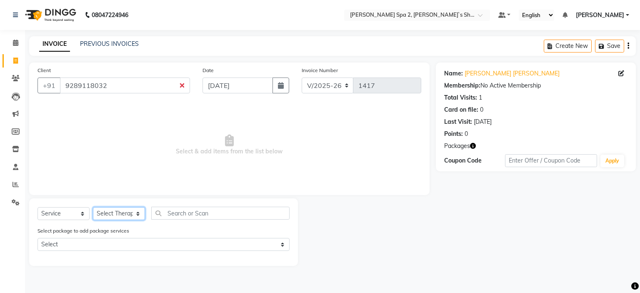
drag, startPoint x: 115, startPoint y: 217, endPoint x: 118, endPoint y: 223, distance: 7.5
click at [115, 217] on select "Select Therapist Anshika ISHIKA Kajal KENJAL Kiran Lovely Madhu Manager Monika …" at bounding box center [119, 213] width 52 height 13
select select "67376"
click at [93, 208] on select "Select Therapist Anshika ISHIKA Kajal KENJAL Kiran Lovely Madhu Manager Monika …" at bounding box center [119, 213] width 52 height 13
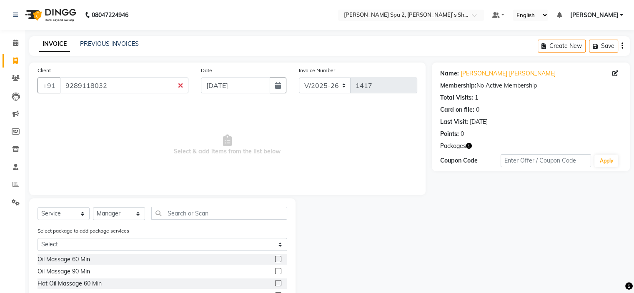
click at [275, 258] on label at bounding box center [278, 259] width 6 height 6
click at [275, 258] on input "checkbox" at bounding box center [277, 259] width 5 height 5
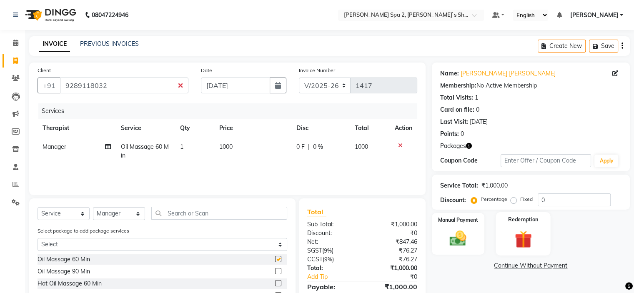
checkbox input "false"
click at [528, 238] on img at bounding box center [523, 239] width 28 height 21
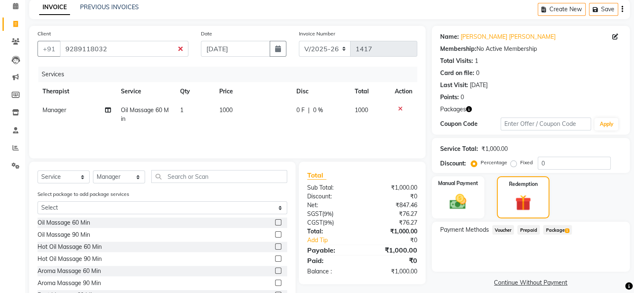
scroll to position [70, 0]
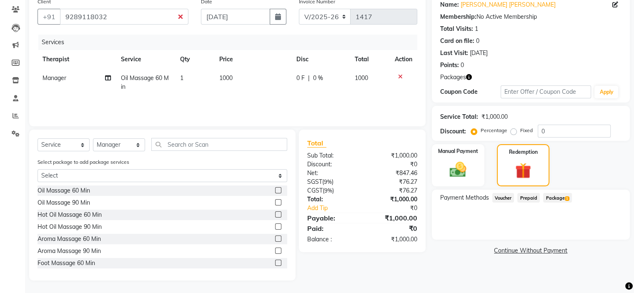
click at [553, 200] on span "Package 1" at bounding box center [557, 198] width 29 height 10
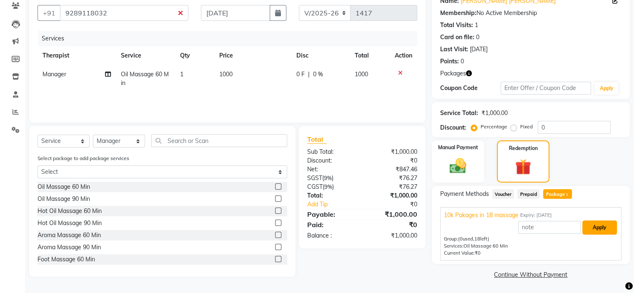
click at [598, 227] on button "Apply" at bounding box center [599, 227] width 35 height 14
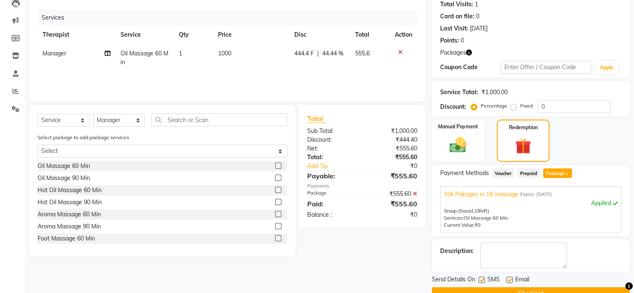
scroll to position [112, 0]
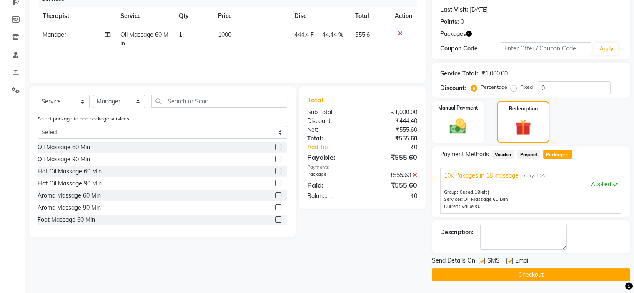
click at [540, 273] on button "Checkout" at bounding box center [531, 274] width 198 height 13
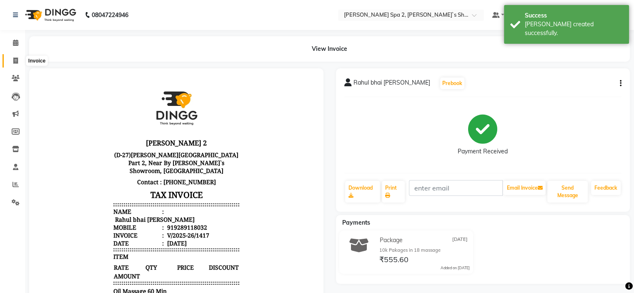
click at [16, 61] on icon at bounding box center [15, 61] width 5 height 6
select select "service"
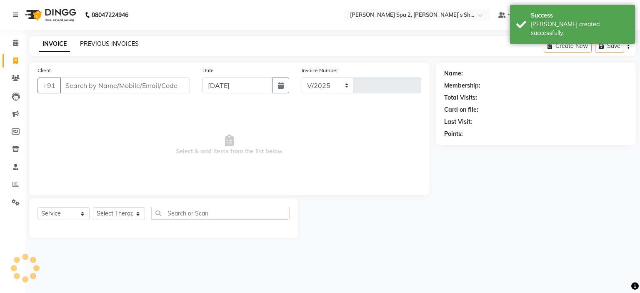
select select "7607"
type input "1418"
click at [112, 46] on link "PREVIOUS INVOICES" at bounding box center [109, 44] width 59 height 8
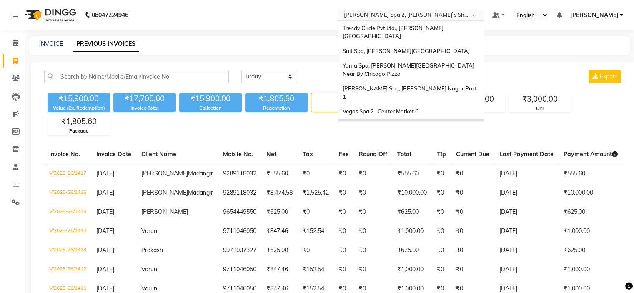
click at [378, 15] on input "text" at bounding box center [402, 16] width 121 height 8
click at [396, 85] on span "[PERSON_NAME] Spa, [PERSON_NAME] Nagar Part 1" at bounding box center [410, 92] width 135 height 15
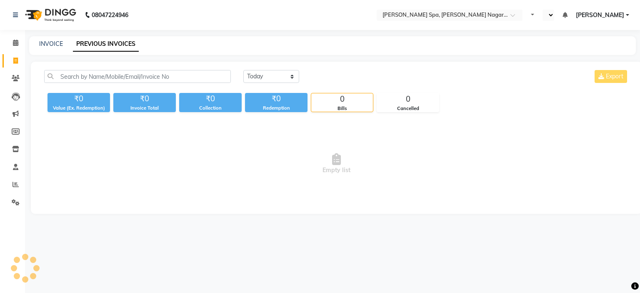
select select "en"
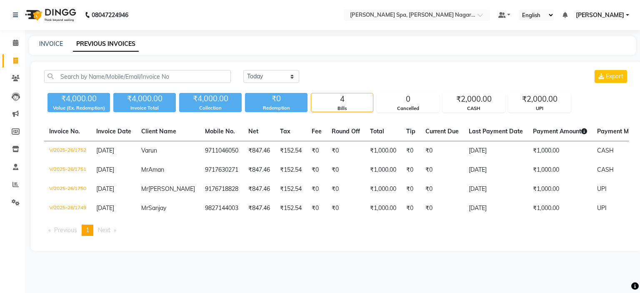
click at [430, 56] on main "INVOICE PREVIOUS INVOICES Today Yesterday Custom Range Export ₹4,000.00 Value (…" at bounding box center [332, 149] width 615 height 227
click at [16, 60] on icon at bounding box center [15, 61] width 5 height 6
select select "service"
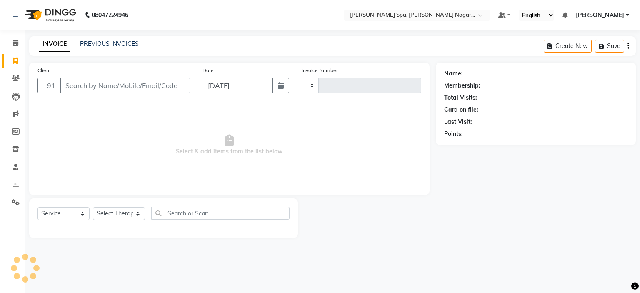
type input "1753"
select select "7605"
click at [117, 45] on link "PREVIOUS INVOICES" at bounding box center [109, 44] width 59 height 8
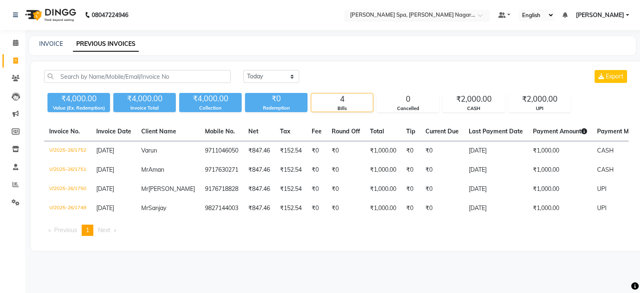
click at [425, 15] on input "text" at bounding box center [408, 16] width 121 height 8
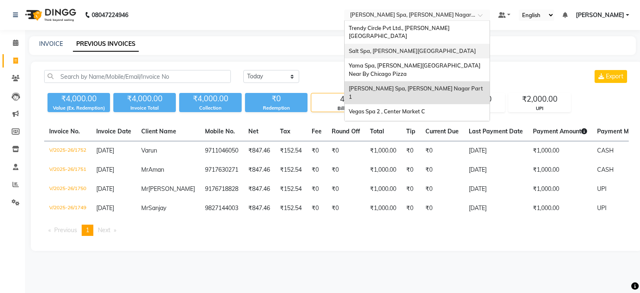
click at [408, 48] on div "Salt Spa, [PERSON_NAME][GEOGRAPHIC_DATA]" at bounding box center [417, 51] width 145 height 15
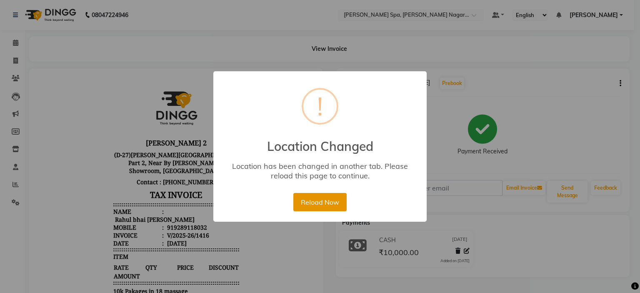
click at [338, 198] on button "Reload Now" at bounding box center [319, 202] width 53 height 18
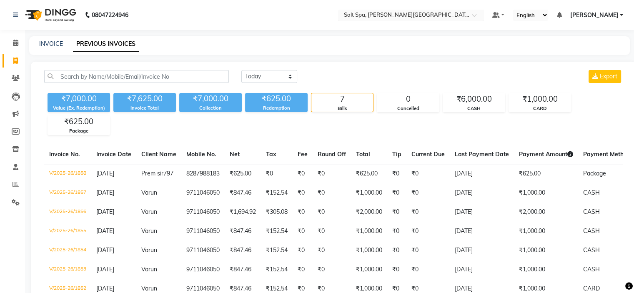
click at [368, 16] on input "text" at bounding box center [402, 16] width 121 height 8
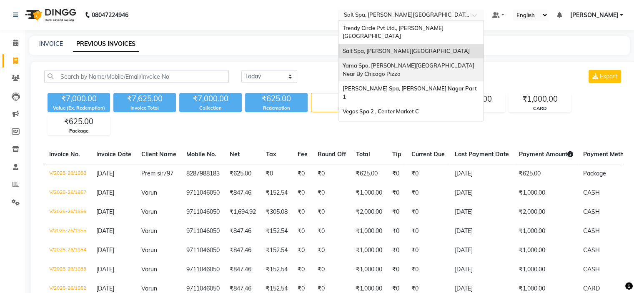
click at [393, 62] on span "Yama Spa, [PERSON_NAME][GEOGRAPHIC_DATA] Near By Chicago Pizza" at bounding box center [409, 69] width 133 height 15
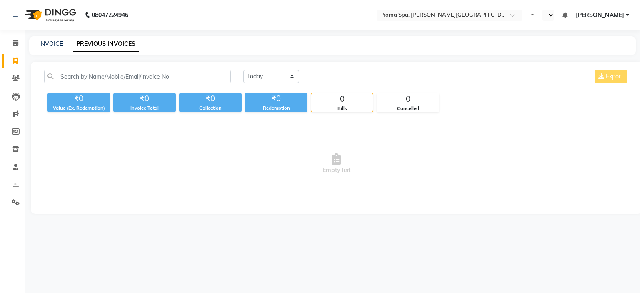
select select "en"
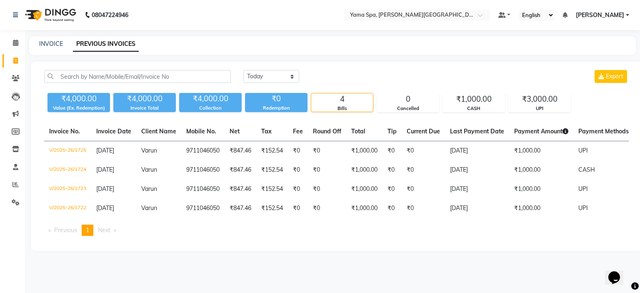
click at [382, 57] on main "INVOICE PREVIOUS INVOICES Today Yesterday Custom Range Export ₹4,000.00 Value (…" at bounding box center [332, 149] width 615 height 227
click at [411, 15] on input "text" at bounding box center [408, 16] width 121 height 8
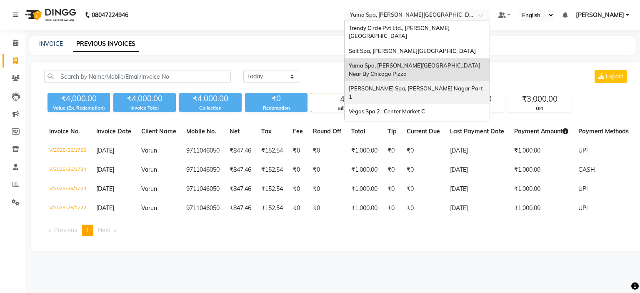
click at [400, 85] on span "[PERSON_NAME] Spa, [PERSON_NAME] Nagar Part 1" at bounding box center [416, 92] width 135 height 15
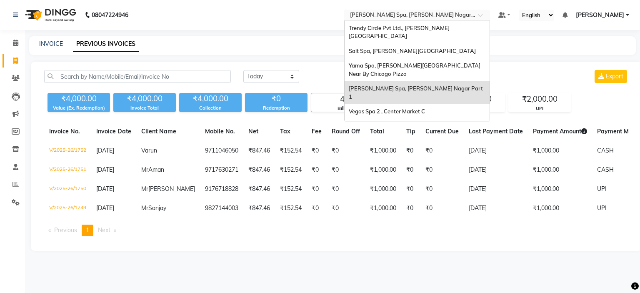
click at [417, 13] on input "text" at bounding box center [408, 16] width 121 height 8
click at [423, 108] on span "Vegas Spa 2 , Center Market C" at bounding box center [387, 111] width 76 height 7
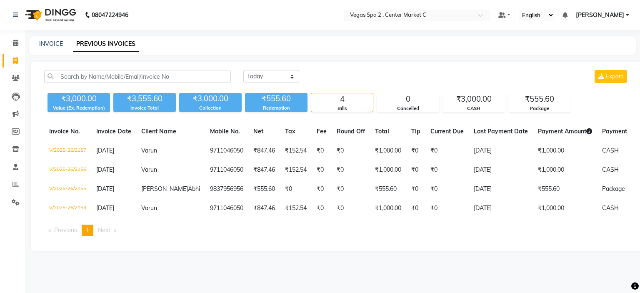
click at [389, 16] on input "text" at bounding box center [408, 16] width 121 height 8
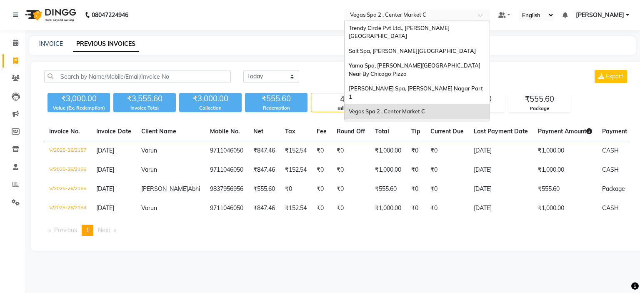
click at [415, 119] on div "[PERSON_NAME] Spa 2, [PERSON_NAME]`s Showroom" at bounding box center [417, 130] width 145 height 23
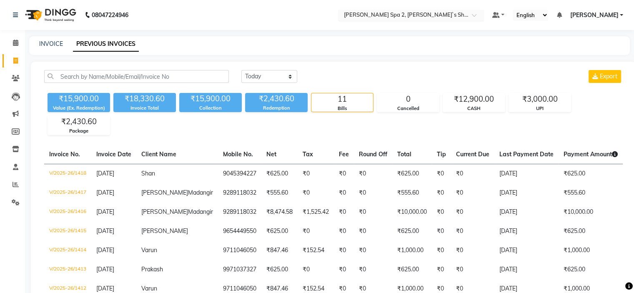
click at [393, 18] on input "text" at bounding box center [402, 16] width 121 height 8
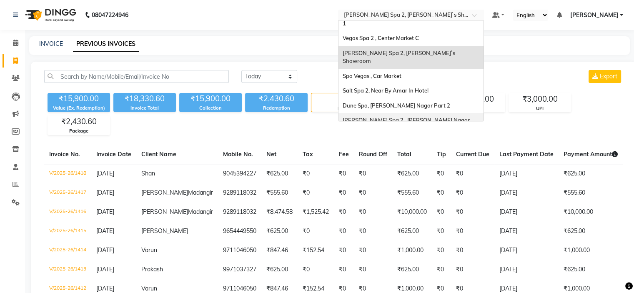
scroll to position [77, 0]
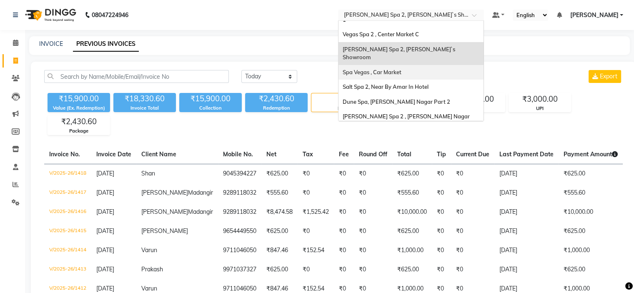
click at [401, 69] on span "Spa Vegas , Car Market" at bounding box center [372, 72] width 59 height 7
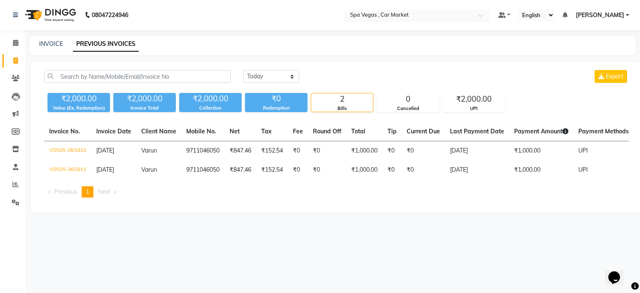
click at [384, 13] on input "text" at bounding box center [408, 16] width 121 height 8
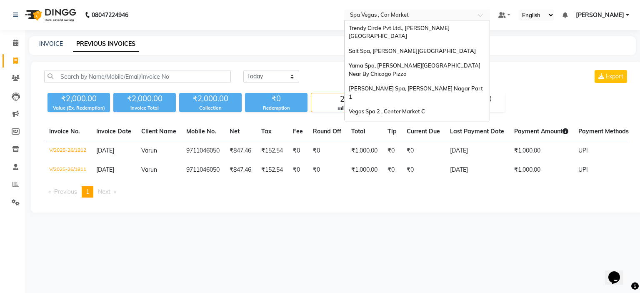
scroll to position [78, 0]
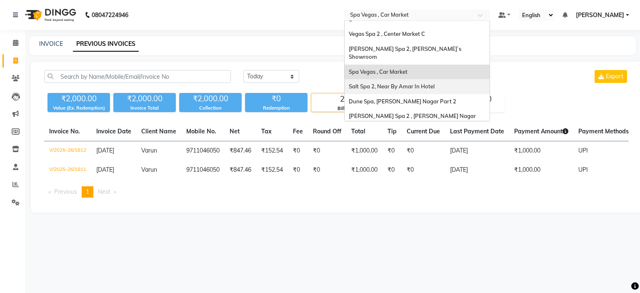
click at [402, 83] on span "Salt Spa 2, Near By Amar In Hotel" at bounding box center [392, 86] width 86 height 7
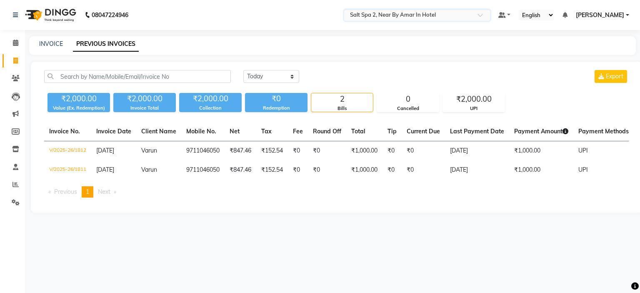
click at [397, 17] on input "text" at bounding box center [408, 16] width 121 height 8
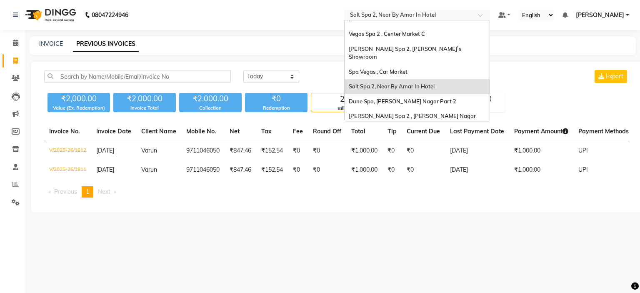
click at [399, 83] on span "Salt Spa 2, Near By Amar In Hotel" at bounding box center [392, 86] width 86 height 7
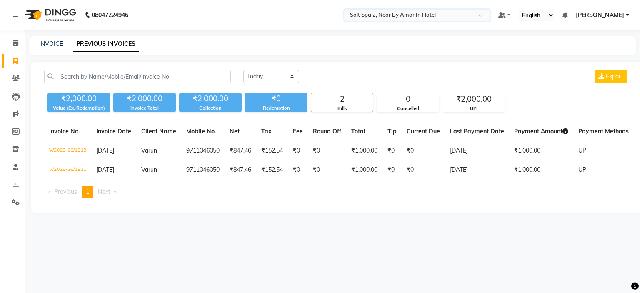
click at [403, 20] on div "Select Location × Salt Spa 2, Near By Amar In Hotel" at bounding box center [417, 15] width 146 height 11
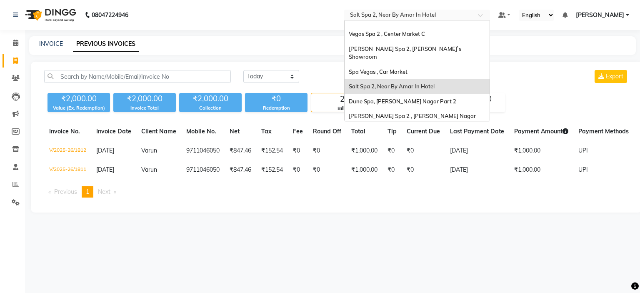
click at [395, 83] on span "Salt Spa 2, Near By Amar In Hotel" at bounding box center [392, 86] width 86 height 7
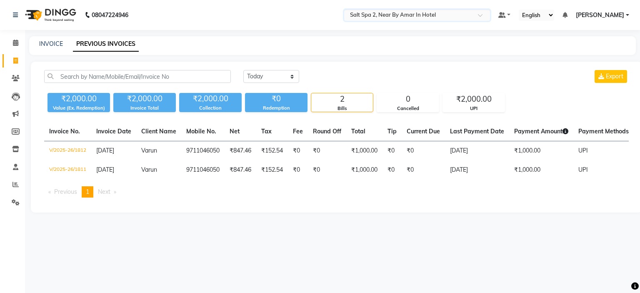
click at [413, 59] on main "INVOICE PREVIOUS INVOICES Today Yesterday Custom Range Export ₹2,000.00 Value (…" at bounding box center [332, 130] width 615 height 189
click at [18, 58] on span at bounding box center [15, 61] width 15 height 10
select select "service"
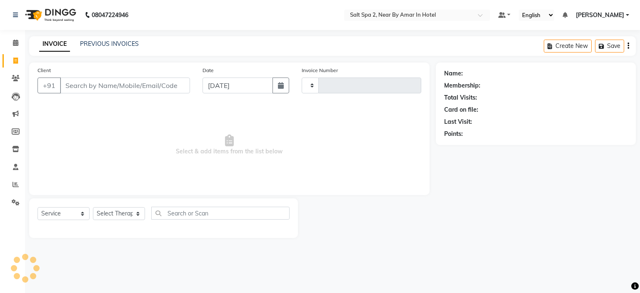
type input "1813"
select select "7599"
click at [407, 15] on input "text" at bounding box center [408, 16] width 121 height 8
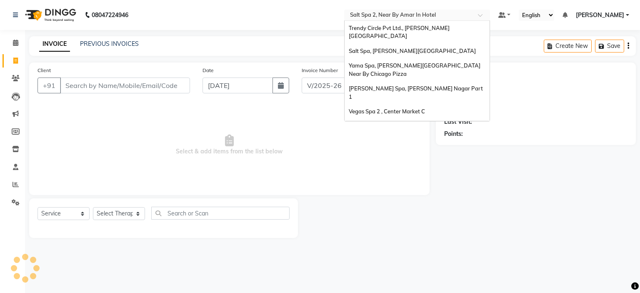
scroll to position [78, 0]
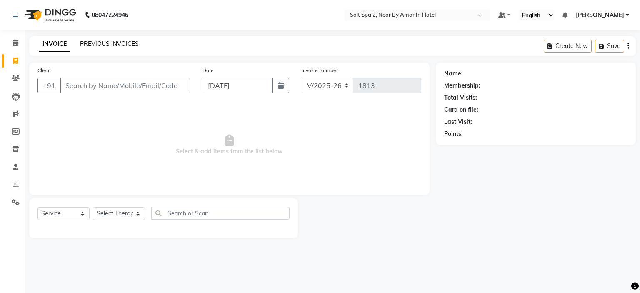
drag, startPoint x: 122, startPoint y: 40, endPoint x: 122, endPoint y: 47, distance: 7.5
click at [122, 40] on div "PREVIOUS INVOICES" at bounding box center [109, 44] width 59 height 9
click at [122, 47] on link "PREVIOUS INVOICES" at bounding box center [109, 44] width 59 height 8
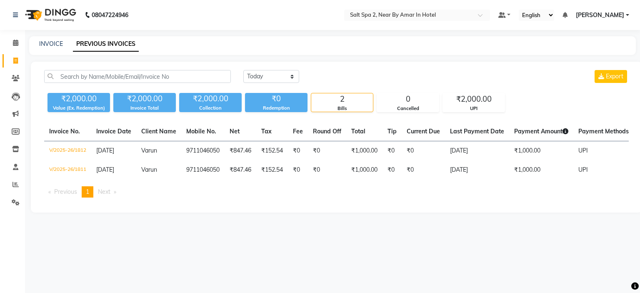
click at [412, 21] on nav "08047224946 Select Location × Salt Spa 2, Near By Amar In Hotel Default Panel M…" at bounding box center [320, 15] width 640 height 30
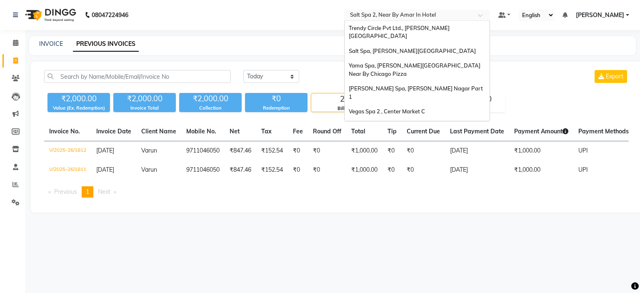
click at [387, 10] on div "Select Location × Salt Spa 2, Near By Amar In Hotel" at bounding box center [417, 15] width 146 height 11
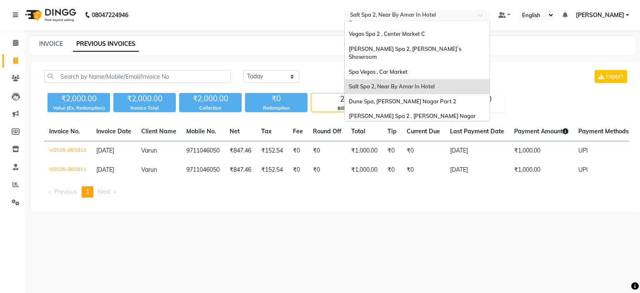
click at [392, 83] on span "Salt Spa 2, Near By Amar In Hotel" at bounding box center [392, 86] width 86 height 7
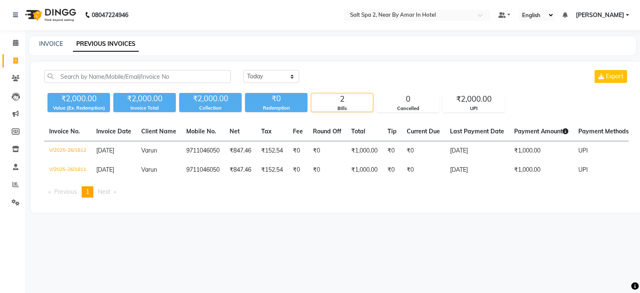
click at [438, 67] on div "Today Yesterday Custom Range Export ₹2,000.00 Value (Ex. Redemption) ₹2,000.00 …" at bounding box center [336, 137] width 611 height 151
click at [18, 62] on span at bounding box center [15, 61] width 15 height 10
select select "7599"
select select "service"
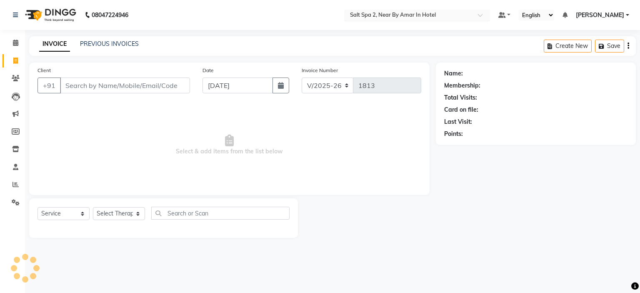
click at [399, 16] on input "text" at bounding box center [408, 16] width 121 height 8
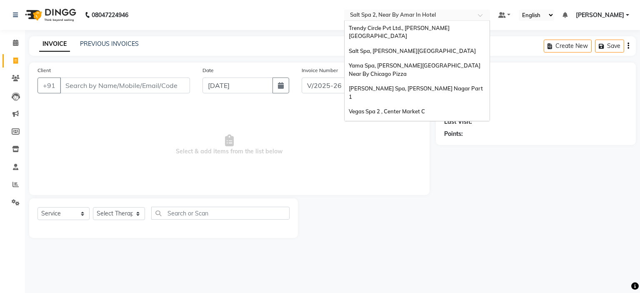
scroll to position [78, 0]
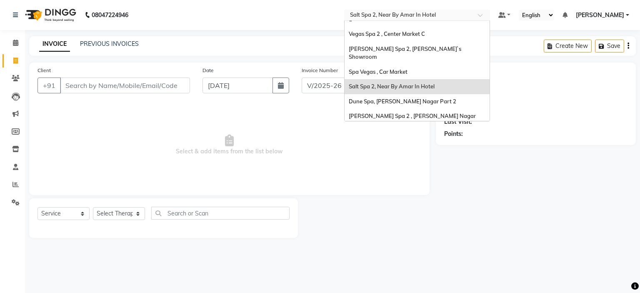
click at [389, 83] on span "Salt Spa 2, Near By Amar In Hotel" at bounding box center [392, 86] width 86 height 7
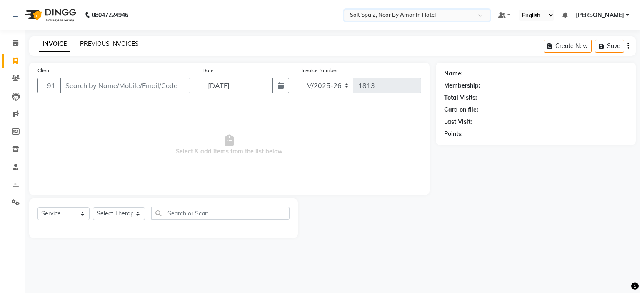
click at [113, 46] on link "PREVIOUS INVOICES" at bounding box center [109, 44] width 59 height 8
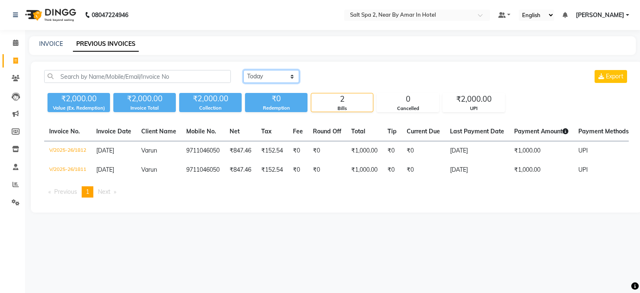
drag, startPoint x: 267, startPoint y: 78, endPoint x: 272, endPoint y: 82, distance: 5.9
click at [267, 78] on select "Today Yesterday Custom Range" at bounding box center [271, 76] width 56 height 13
click at [243, 70] on select "Today Yesterday Custom Range" at bounding box center [271, 76] width 56 height 13
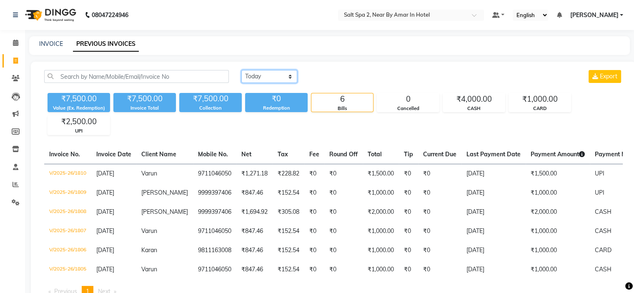
click at [269, 78] on select "Today Yesterday Custom Range" at bounding box center [269, 76] width 56 height 13
select select "today"
click at [241, 70] on select "Today Yesterday Custom Range" at bounding box center [269, 76] width 56 height 13
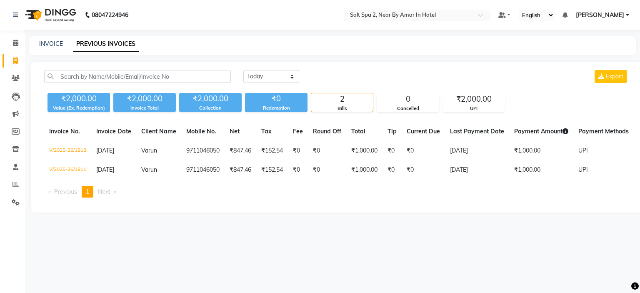
click at [397, 13] on input "text" at bounding box center [408, 16] width 121 height 8
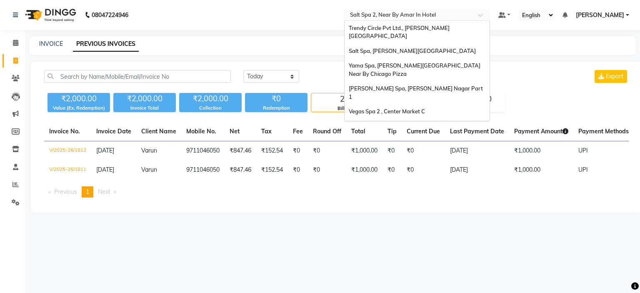
scroll to position [78, 0]
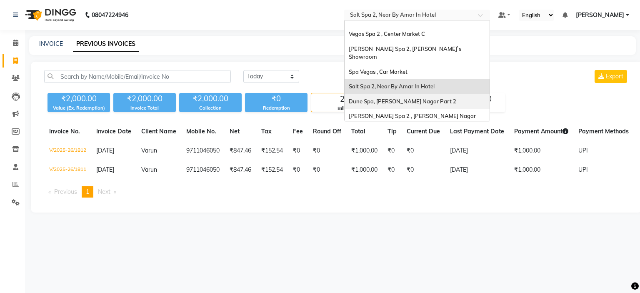
click at [400, 98] on span "Dune Spa, [PERSON_NAME] Nagar Part 2" at bounding box center [403, 101] width 108 height 7
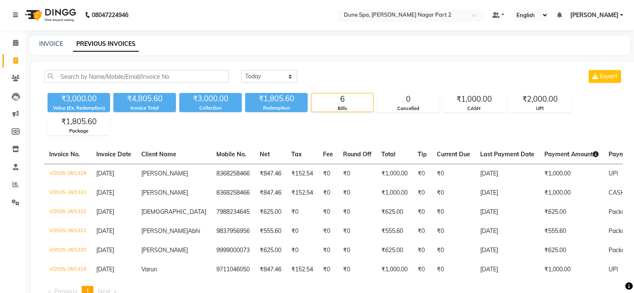
click at [409, 18] on input "text" at bounding box center [402, 16] width 121 height 8
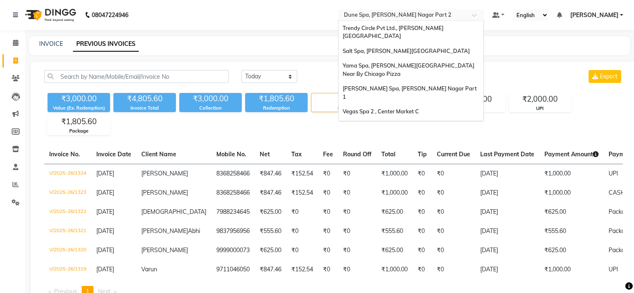
scroll to position [78, 0]
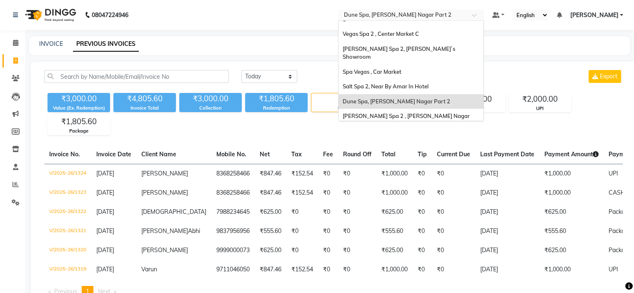
click at [400, 132] on div "[PERSON_NAME], [PERSON_NAME] Nagar Part 1" at bounding box center [410, 139] width 145 height 15
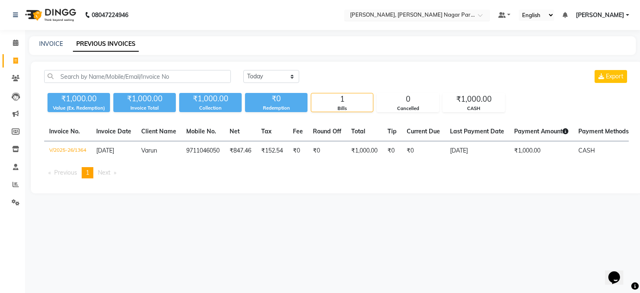
click at [413, 14] on input "text" at bounding box center [408, 16] width 121 height 8
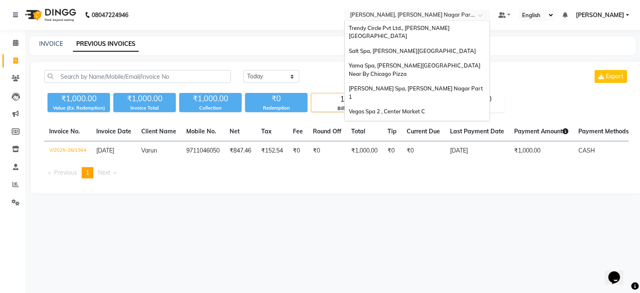
scroll to position [78, 0]
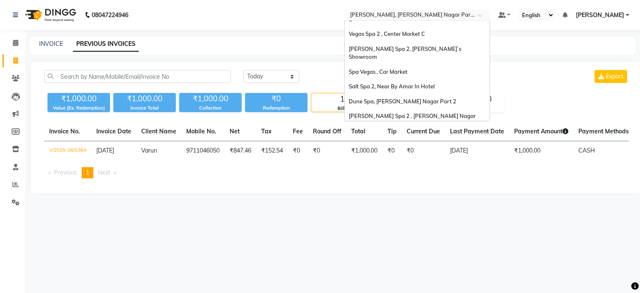
click at [430, 147] on div "Spa 7, [PERSON_NAME][GEOGRAPHIC_DATA]" at bounding box center [417, 154] width 145 height 15
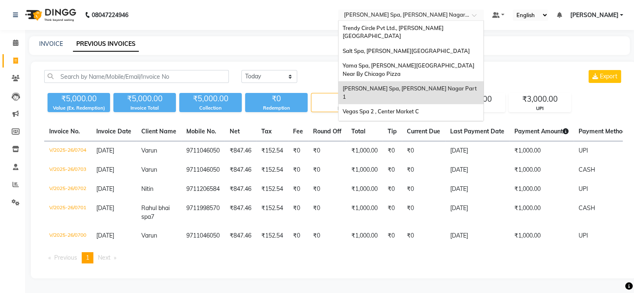
click at [408, 16] on input "text" at bounding box center [402, 16] width 121 height 8
click at [417, 48] on span "Salt Spa, [PERSON_NAME][GEOGRAPHIC_DATA]" at bounding box center [406, 51] width 127 height 7
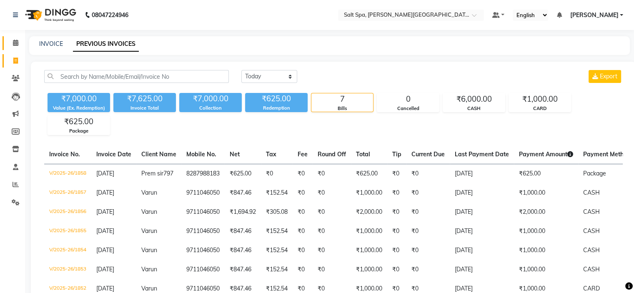
click at [16, 41] on icon at bounding box center [15, 43] width 5 height 6
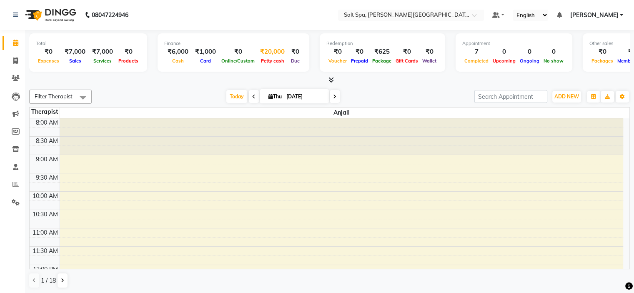
click at [269, 60] on span "Petty cash" at bounding box center [273, 61] width 28 height 6
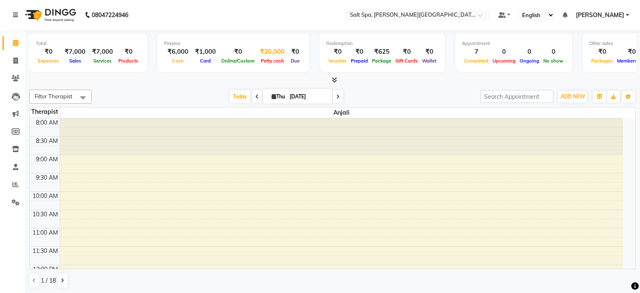
select select "6723"
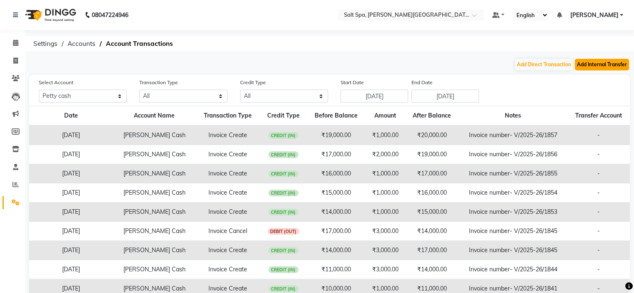
click at [603, 65] on button "Add Internal Transfer" at bounding box center [602, 65] width 54 height 12
select select "internal transfer"
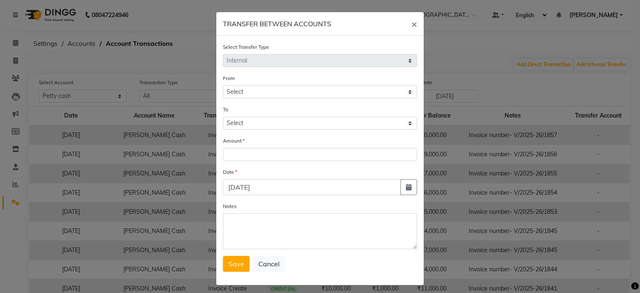
select select "6723"
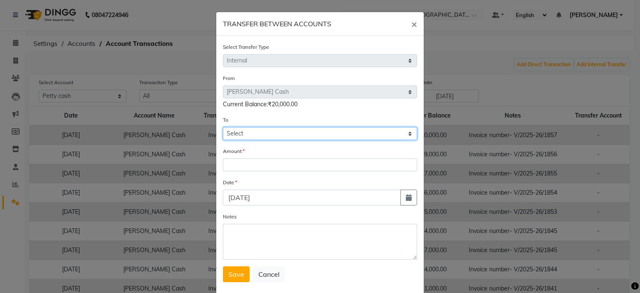
click at [246, 137] on select "Select [PERSON_NAME] Cash Default Account" at bounding box center [320, 133] width 194 height 13
select select "6724"
click at [223, 128] on select "Select [PERSON_NAME] Cash Default Account" at bounding box center [320, 133] width 194 height 13
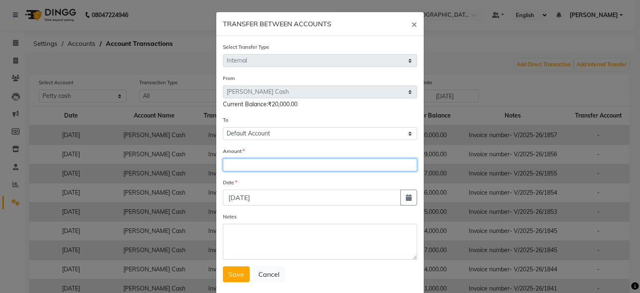
click at [250, 166] on input "number" at bounding box center [320, 164] width 194 height 13
type input "4"
type input "14000"
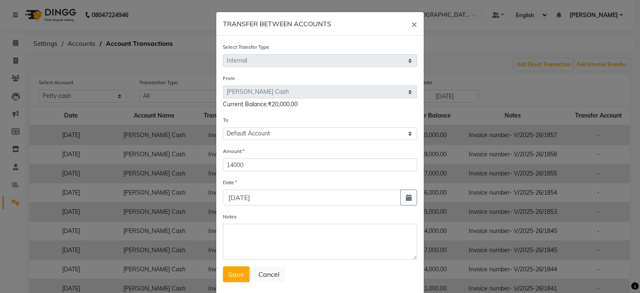
click at [229, 286] on div "Select Transfer Type Select Direct Internal From Select Petty Cash Default Acco…" at bounding box center [320, 166] width 208 height 260
click at [238, 278] on span "Save" at bounding box center [236, 274] width 16 height 8
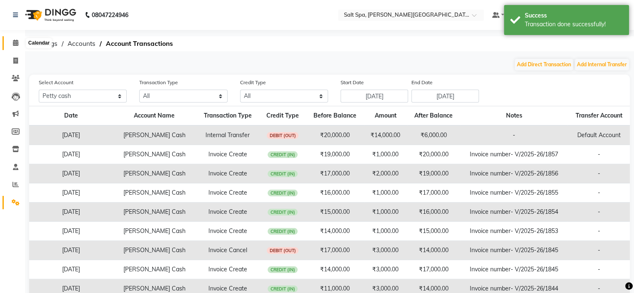
click at [15, 41] on icon at bounding box center [15, 43] width 5 height 6
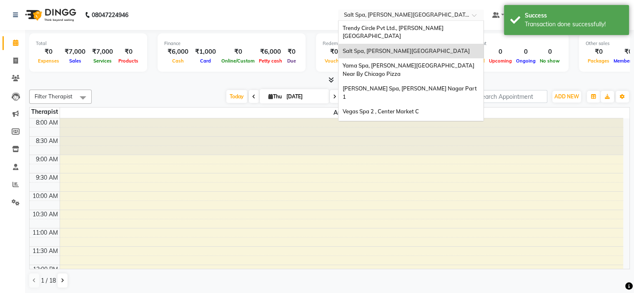
click at [370, 14] on input "text" at bounding box center [402, 16] width 121 height 8
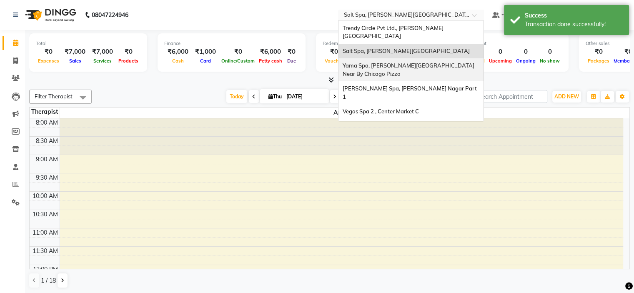
click at [394, 62] on span "Yama Spa, [PERSON_NAME][GEOGRAPHIC_DATA] Near By Chicago Pizza" at bounding box center [409, 69] width 133 height 15
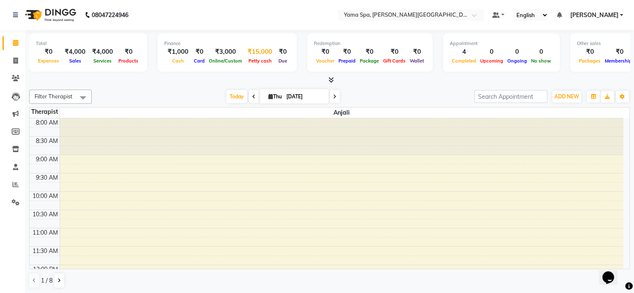
click at [255, 61] on span "Petty cash" at bounding box center [260, 61] width 28 height 6
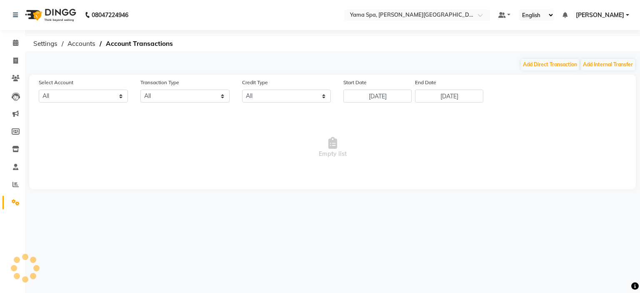
select select "6725"
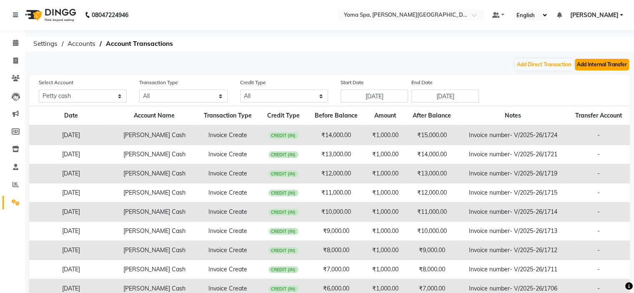
click at [603, 60] on button "Add Internal Transfer" at bounding box center [602, 65] width 54 height 12
select select "internal transfer"
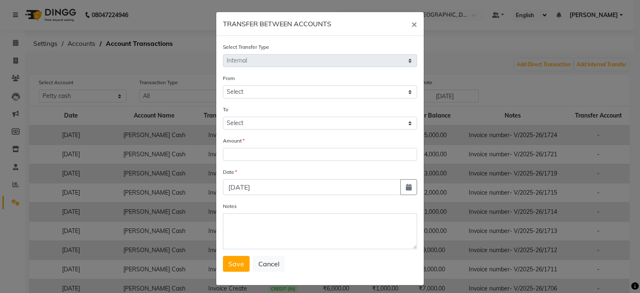
select select "6725"
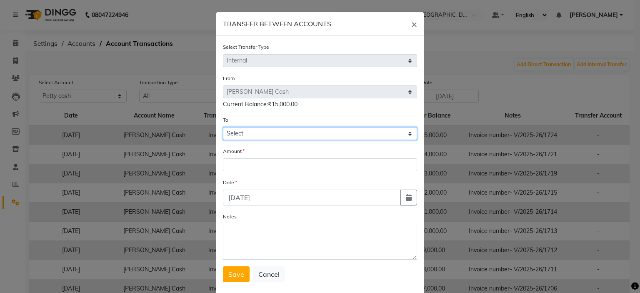
drag, startPoint x: 258, startPoint y: 135, endPoint x: 254, endPoint y: 140, distance: 6.6
click at [258, 135] on select "Select [PERSON_NAME] Cash Default Account" at bounding box center [320, 133] width 194 height 13
select select "6726"
click at [223, 128] on select "Select [PERSON_NAME] Cash Default Account" at bounding box center [320, 133] width 194 height 13
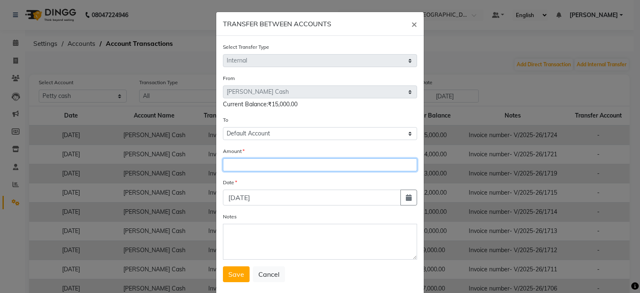
click at [243, 160] on input "number" at bounding box center [320, 164] width 194 height 13
type input "14000"
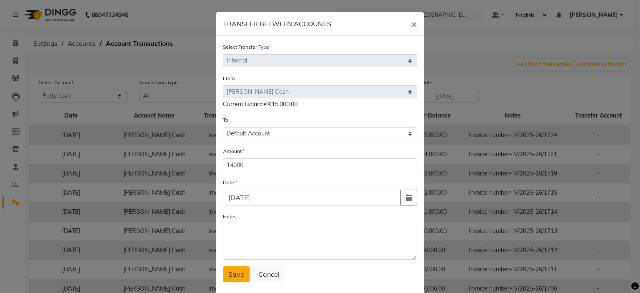
click at [233, 269] on button "Save" at bounding box center [236, 274] width 27 height 16
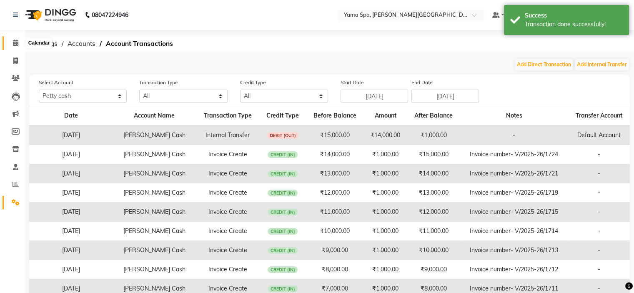
click at [17, 44] on icon at bounding box center [15, 43] width 5 height 6
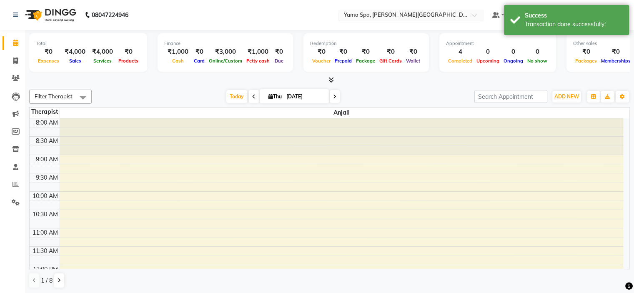
click at [388, 12] on input "text" at bounding box center [402, 16] width 121 height 8
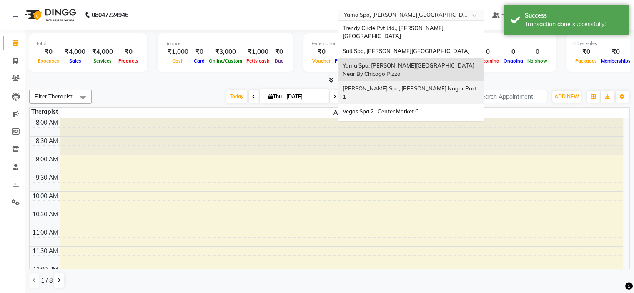
click at [400, 85] on span "[PERSON_NAME] Spa, [PERSON_NAME] Nagar Part 1" at bounding box center [410, 92] width 135 height 15
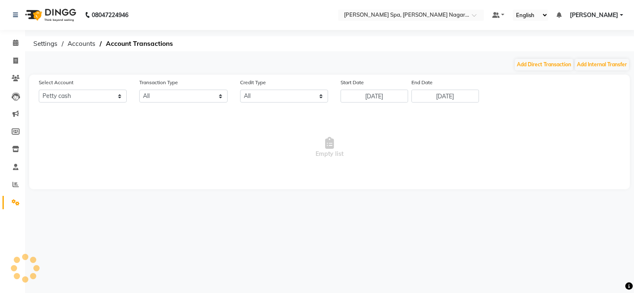
select select "6735"
click at [616, 64] on button "Add Internal Transfer" at bounding box center [602, 65] width 54 height 12
select select "internal transfer"
select select "6735"
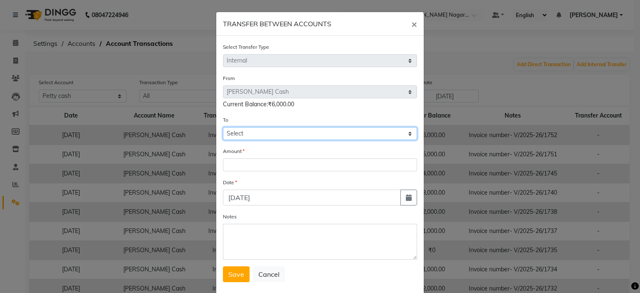
click at [274, 135] on select "Select [PERSON_NAME] Cash Default Account" at bounding box center [320, 133] width 194 height 13
select select "6736"
click at [223, 128] on select "Select [PERSON_NAME] Cash Default Account" at bounding box center [320, 133] width 194 height 13
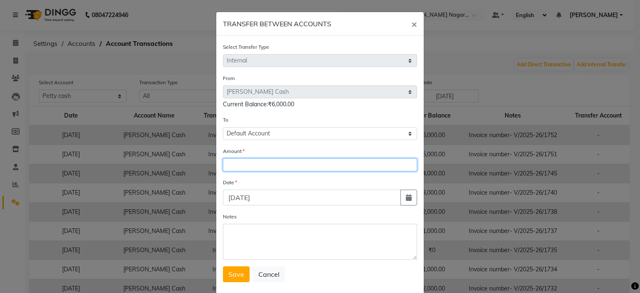
click at [253, 170] on input "number" at bounding box center [320, 164] width 194 height 13
type input "4000"
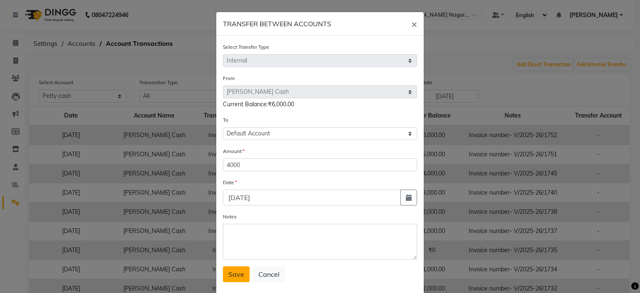
click at [241, 277] on button "Save" at bounding box center [236, 274] width 27 height 16
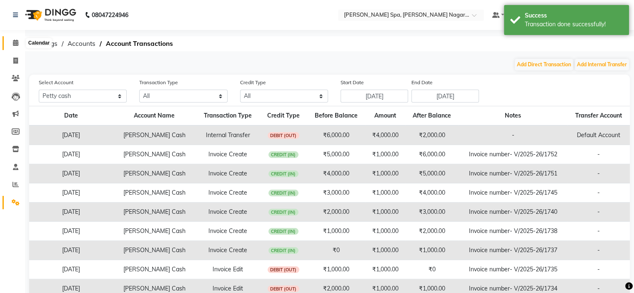
click at [16, 44] on icon at bounding box center [15, 43] width 5 height 6
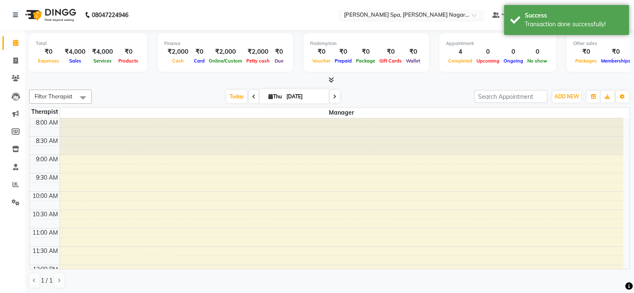
click at [378, 15] on input "text" at bounding box center [402, 16] width 121 height 8
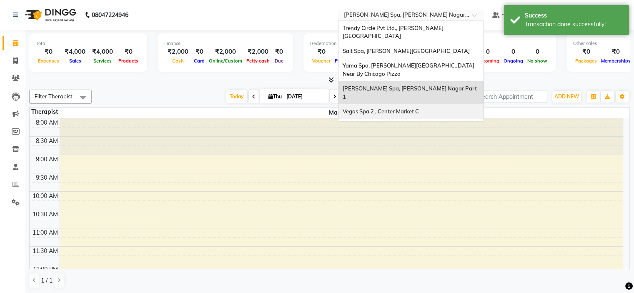
click at [403, 108] on span "Vegas Spa 2 , Center Market C" at bounding box center [381, 111] width 76 height 7
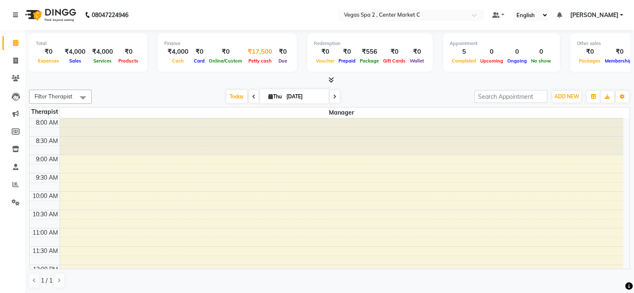
click at [255, 62] on span "Petty cash" at bounding box center [260, 61] width 28 height 6
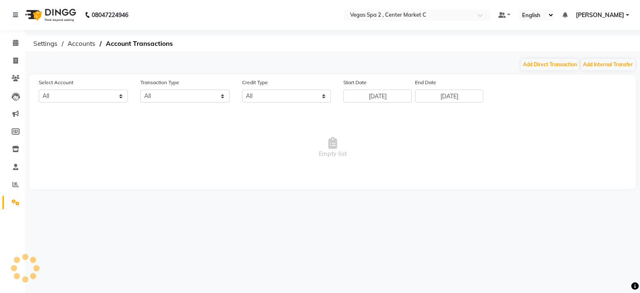
select select "6727"
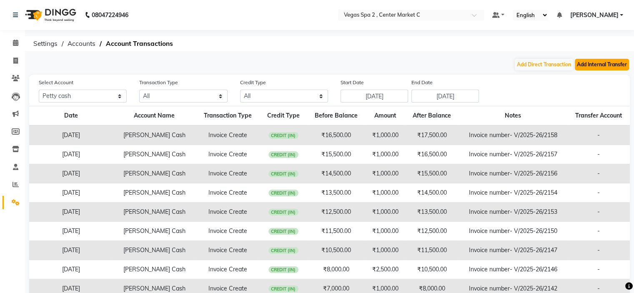
click at [608, 63] on button "Add Internal Transfer" at bounding box center [602, 65] width 54 height 12
select select "internal transfer"
select select "6727"
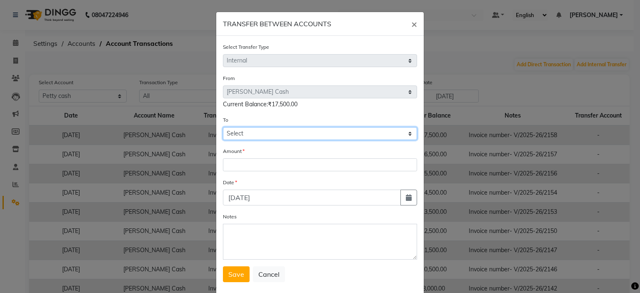
drag, startPoint x: 262, startPoint y: 135, endPoint x: 262, endPoint y: 140, distance: 5.0
click at [262, 135] on select "Select [PERSON_NAME] Cash Default Account" at bounding box center [320, 133] width 194 height 13
select select "6728"
click at [223, 128] on select "Select [PERSON_NAME] Cash Default Account" at bounding box center [320, 133] width 194 height 13
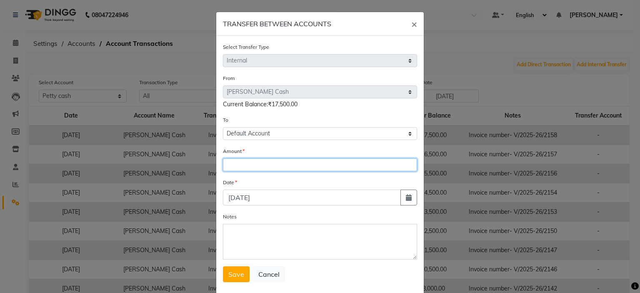
click at [249, 171] on input "number" at bounding box center [320, 164] width 194 height 13
type input "13500"
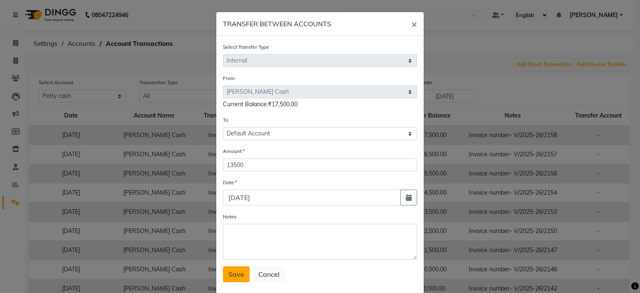
click at [228, 277] on span "Save" at bounding box center [236, 274] width 16 height 8
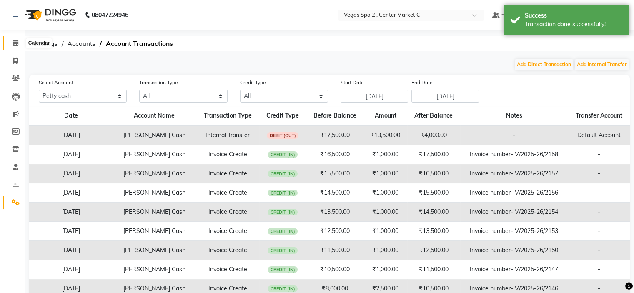
click at [18, 45] on span at bounding box center [15, 43] width 15 height 10
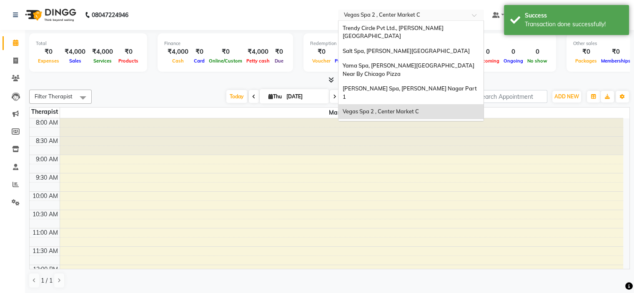
click at [380, 17] on input "text" at bounding box center [402, 16] width 121 height 8
click at [415, 123] on span "[PERSON_NAME] Spa 2, [PERSON_NAME]`s Showroom" at bounding box center [400, 130] width 114 height 15
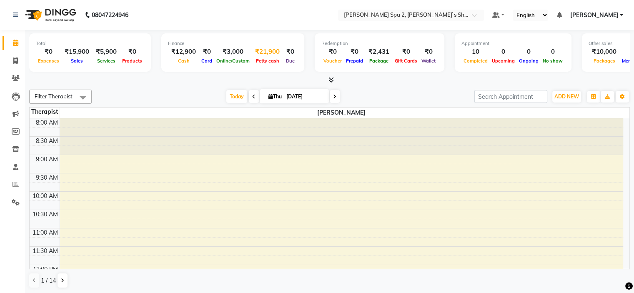
click at [255, 58] on span "Petty cash" at bounding box center [268, 61] width 28 height 6
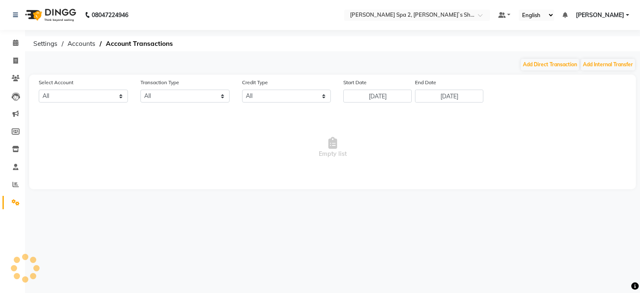
select select "6737"
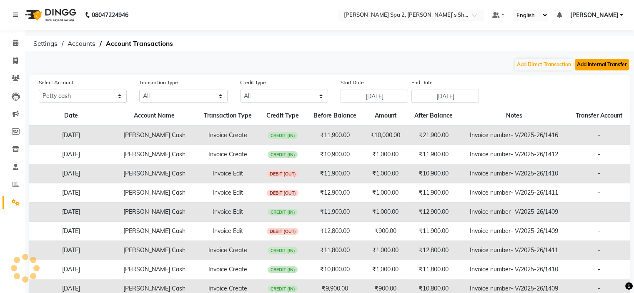
click at [590, 63] on button "Add Internal Transfer" at bounding box center [602, 65] width 54 height 12
select select "internal transfer"
select select "6737"
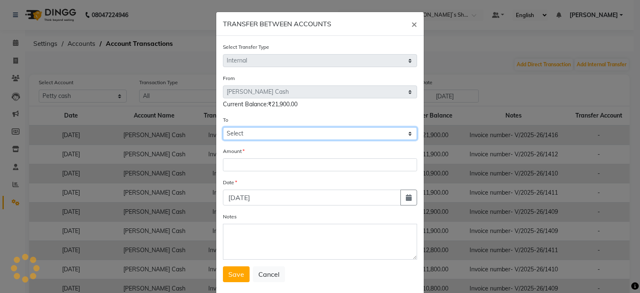
drag, startPoint x: 233, startPoint y: 133, endPoint x: 237, endPoint y: 141, distance: 8.8
click at [233, 133] on select "Select [PERSON_NAME] Cash Default Account" at bounding box center [320, 133] width 194 height 13
select select "6738"
click at [223, 128] on select "Select [PERSON_NAME] Cash Default Account" at bounding box center [320, 133] width 194 height 13
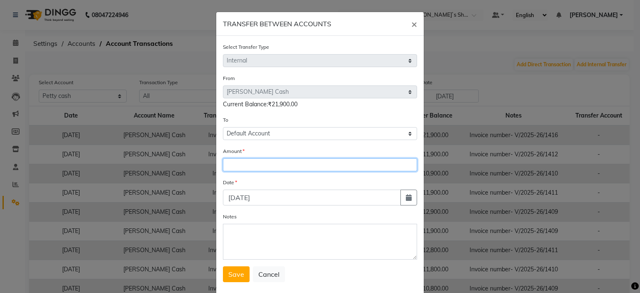
click at [247, 165] on input "number" at bounding box center [320, 164] width 194 height 13
type input "9000"
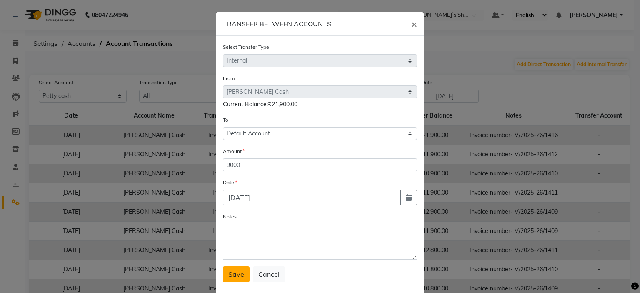
click at [236, 278] on span "Save" at bounding box center [236, 274] width 16 height 8
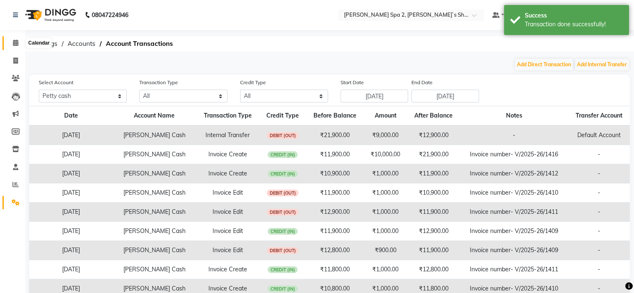
click at [18, 44] on icon at bounding box center [15, 43] width 5 height 6
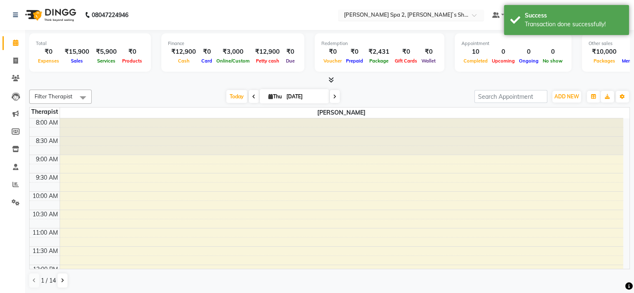
click at [388, 13] on input "text" at bounding box center [402, 16] width 121 height 8
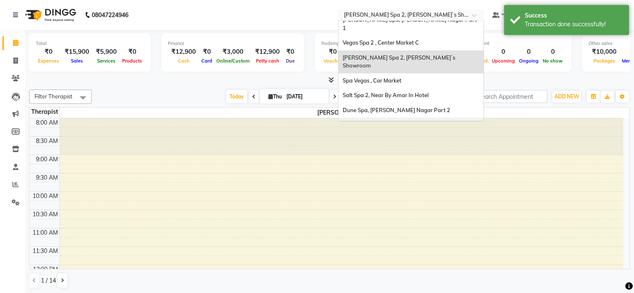
scroll to position [77, 0]
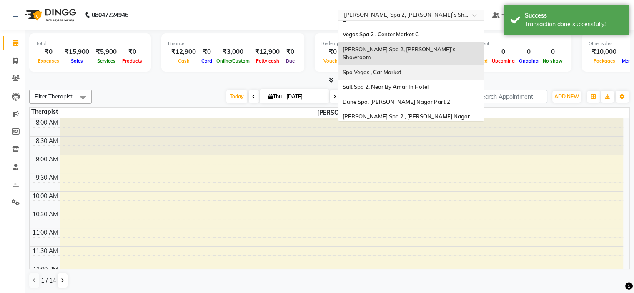
click at [401, 69] on span "Spa Vegas , Car Market" at bounding box center [372, 72] width 59 height 7
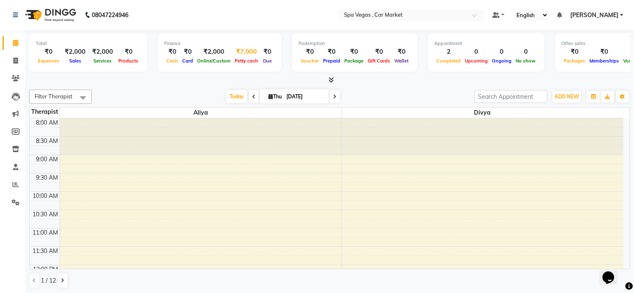
click at [241, 63] on span "Petty cash" at bounding box center [247, 61] width 28 height 6
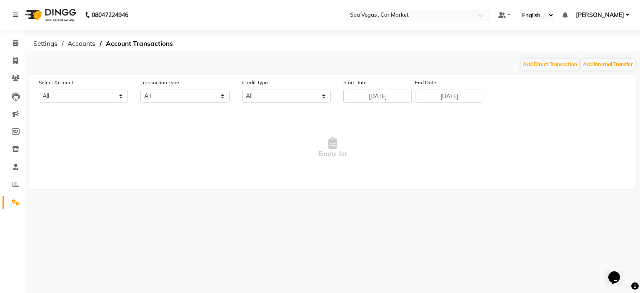
select select "6729"
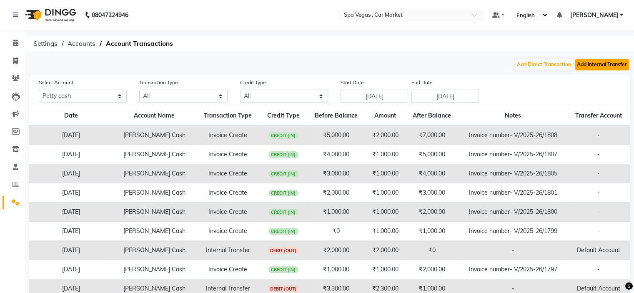
click at [606, 65] on button "Add Internal Transfer" at bounding box center [602, 65] width 54 height 12
select select "internal transfer"
select select "6729"
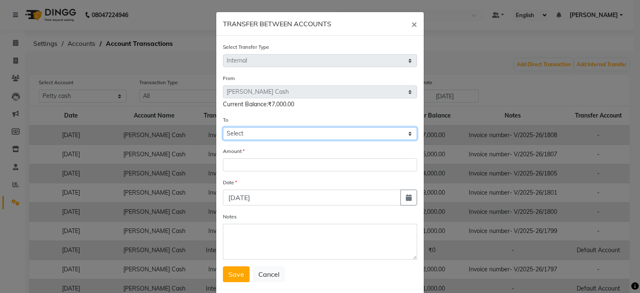
click at [230, 131] on select "Select [PERSON_NAME] Cash Default Account" at bounding box center [320, 133] width 194 height 13
select select "6730"
click at [223, 128] on select "Select [PERSON_NAME] Cash Default Account" at bounding box center [320, 133] width 194 height 13
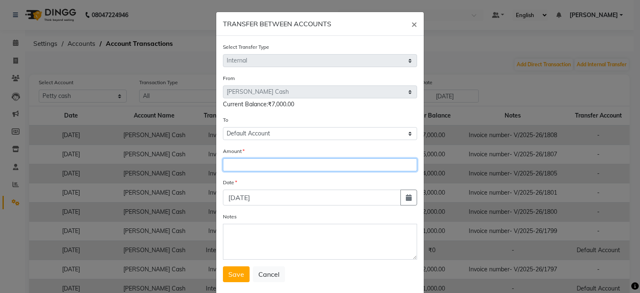
click at [245, 162] on input "number" at bounding box center [320, 164] width 194 height 13
type input "7000"
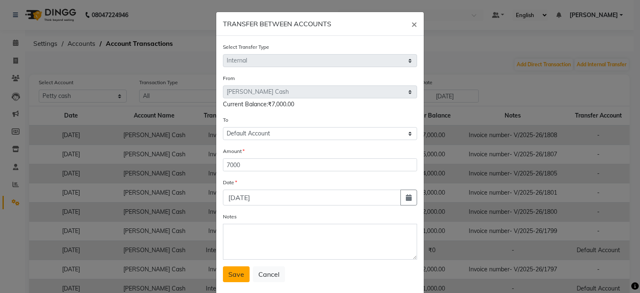
click at [237, 274] on span "Save" at bounding box center [236, 274] width 16 height 8
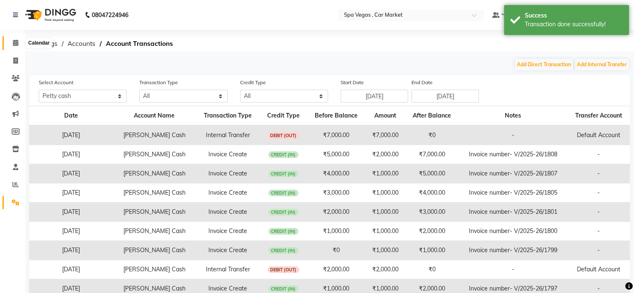
click at [14, 42] on icon at bounding box center [15, 43] width 5 height 6
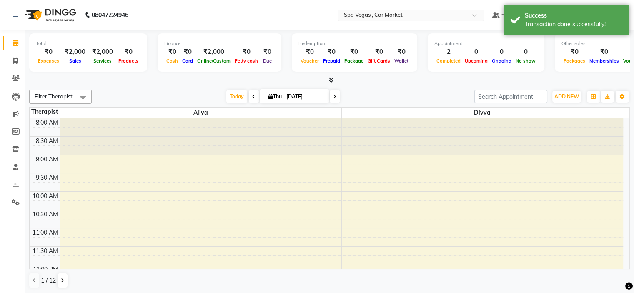
click at [380, 15] on input "text" at bounding box center [402, 16] width 121 height 8
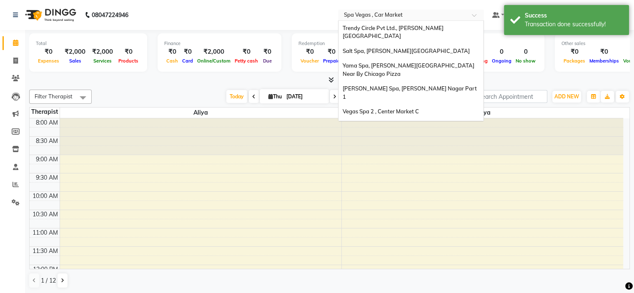
scroll to position [78, 0]
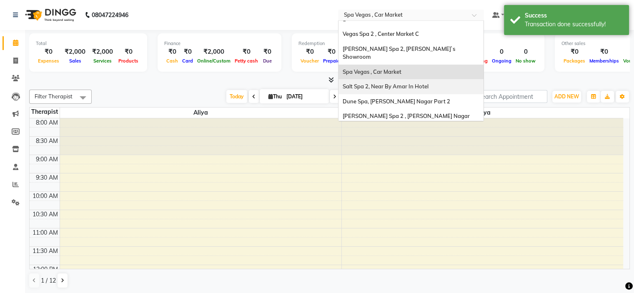
click at [413, 83] on span "Salt Spa 2, Near By Amar In Hotel" at bounding box center [386, 86] width 86 height 7
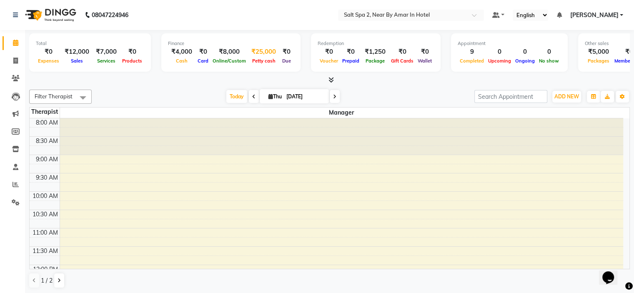
click at [259, 62] on span "Petty cash" at bounding box center [264, 61] width 28 height 6
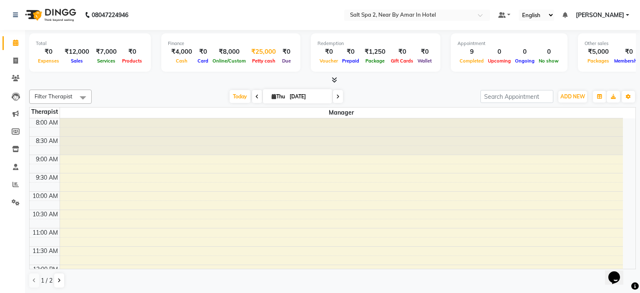
select select "6739"
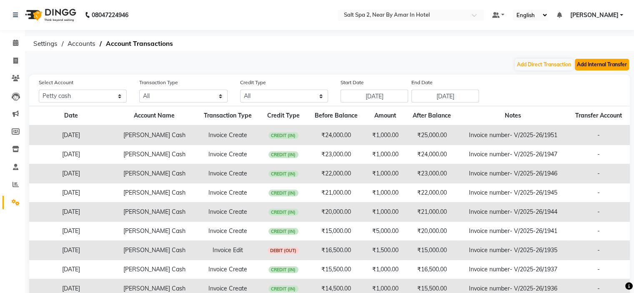
click at [598, 64] on button "Add Internal Transfer" at bounding box center [602, 65] width 54 height 12
select select "internal transfer"
select select "6739"
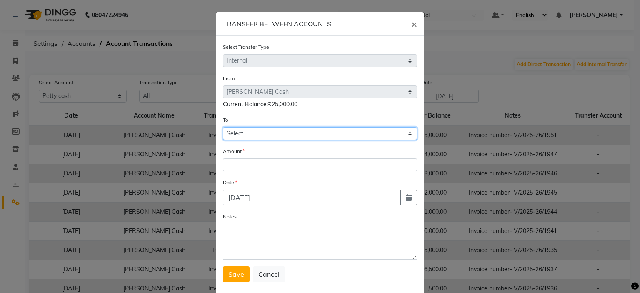
click at [242, 138] on select "Select [PERSON_NAME] Cash Default Account" at bounding box center [320, 133] width 194 height 13
select select "6740"
click at [223, 128] on select "Select [PERSON_NAME] Cash Default Account" at bounding box center [320, 133] width 194 height 13
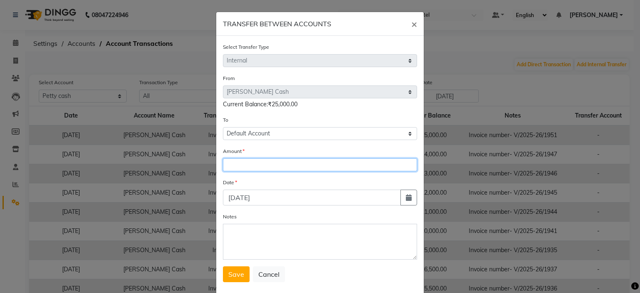
click at [248, 168] on input "number" at bounding box center [320, 164] width 194 height 13
type input "21000"
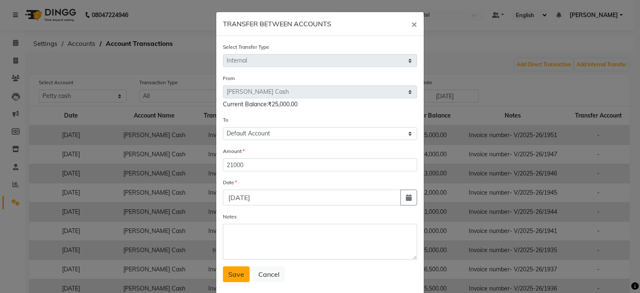
click at [238, 282] on button "Save" at bounding box center [236, 274] width 27 height 16
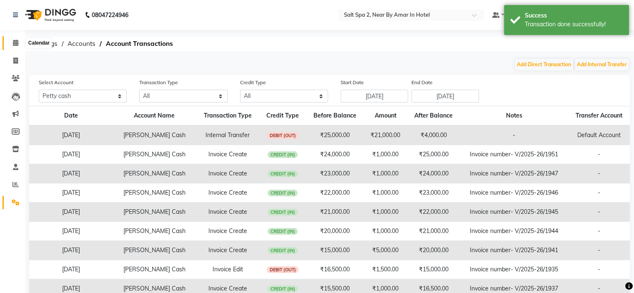
click at [13, 41] on icon at bounding box center [15, 43] width 5 height 6
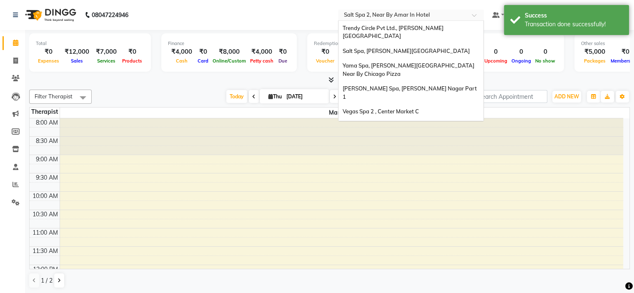
click at [392, 17] on input "text" at bounding box center [402, 16] width 121 height 8
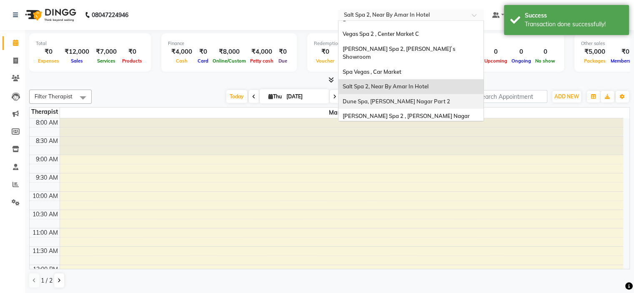
click at [420, 98] on span "Dune Spa, [PERSON_NAME] Nagar Part 2" at bounding box center [397, 101] width 108 height 7
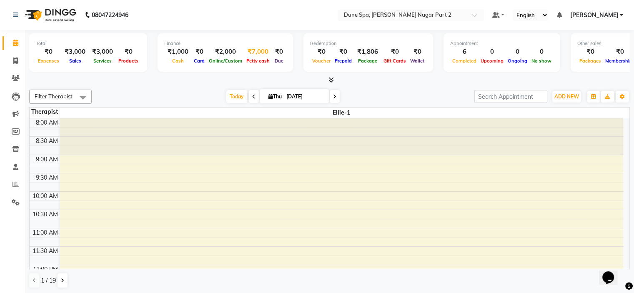
click at [255, 60] on span "Petty cash" at bounding box center [258, 61] width 28 height 6
select select "6731"
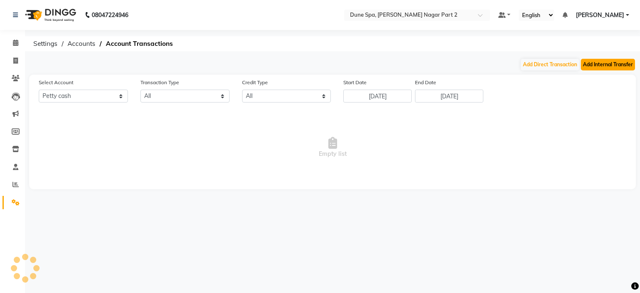
click at [596, 64] on button "Add Internal Transfer" at bounding box center [608, 65] width 54 height 12
select select "internal transfer"
select select "6731"
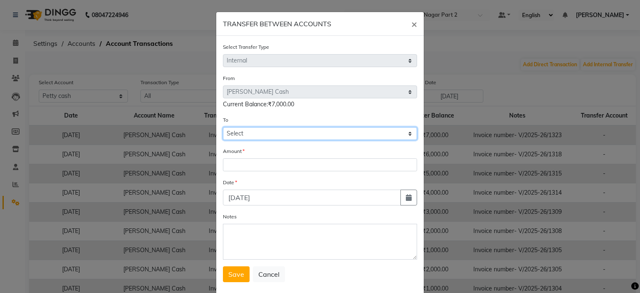
click at [253, 136] on select "Select [PERSON_NAME] Cash Default Account" at bounding box center [320, 133] width 194 height 13
select select "6732"
click at [223, 128] on select "Select [PERSON_NAME] Cash Default Account" at bounding box center [320, 133] width 194 height 13
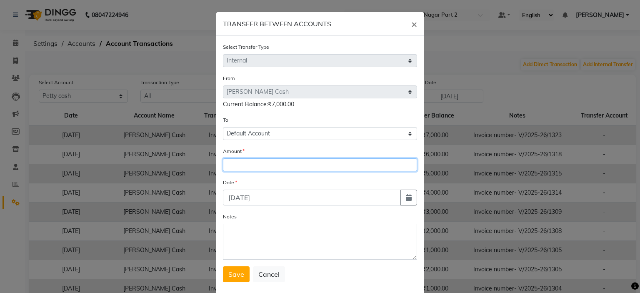
click at [250, 166] on input "number" at bounding box center [320, 164] width 194 height 13
type input "6000"
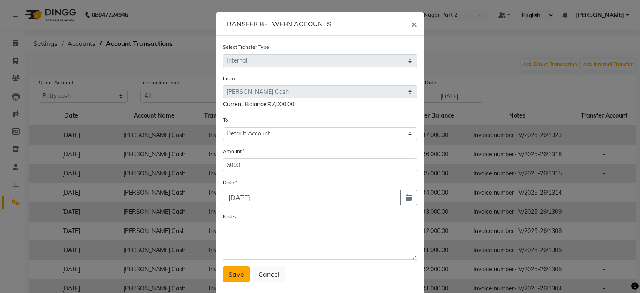
click at [235, 272] on button "Save" at bounding box center [236, 274] width 27 height 16
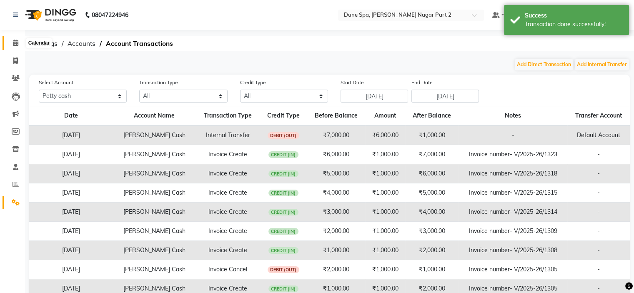
click at [17, 41] on icon at bounding box center [15, 43] width 5 height 6
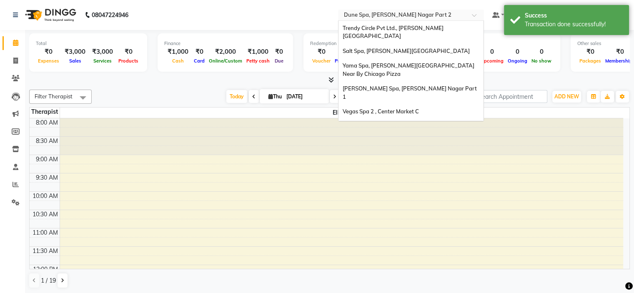
click at [395, 12] on input "text" at bounding box center [402, 16] width 121 height 8
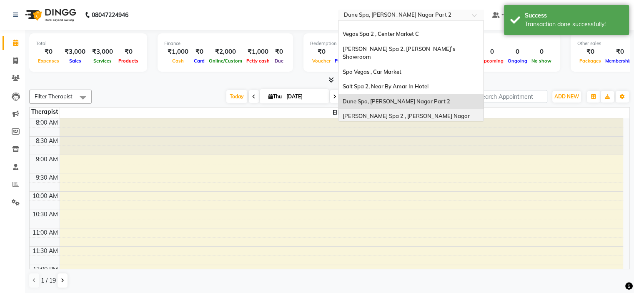
click at [415, 113] on span "[PERSON_NAME] Spa 2 , [PERSON_NAME] Nagar Part 2" at bounding box center [407, 120] width 128 height 15
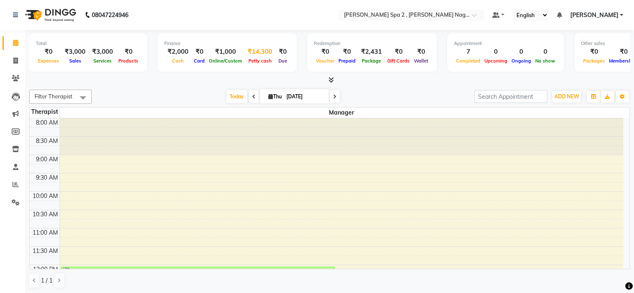
click at [257, 60] on span "Petty cash" at bounding box center [260, 61] width 28 height 6
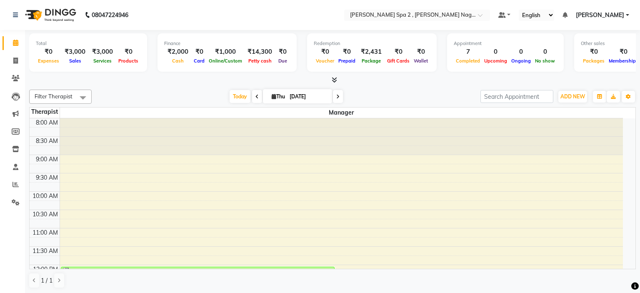
select select "6741"
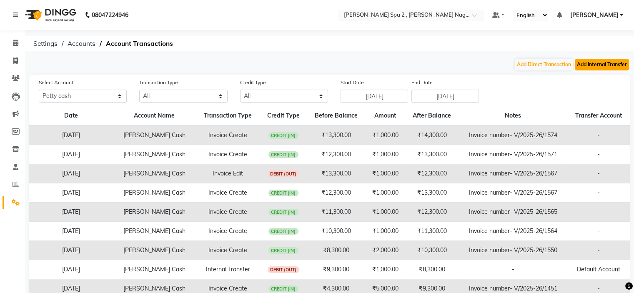
click at [587, 68] on button "Add Internal Transfer" at bounding box center [602, 65] width 54 height 12
select select "internal transfer"
select select "6741"
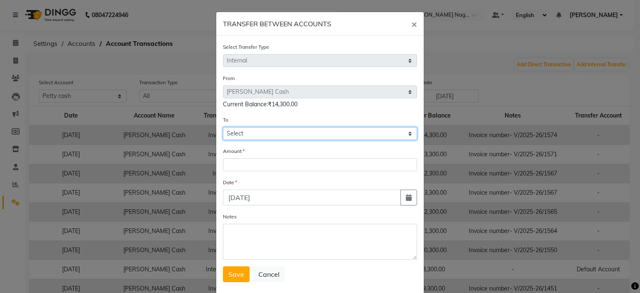
click at [255, 140] on select "Select [PERSON_NAME] Cash Default Account" at bounding box center [320, 133] width 194 height 13
select select "6742"
click at [223, 128] on select "Select [PERSON_NAME] Cash Default Account" at bounding box center [320, 133] width 194 height 13
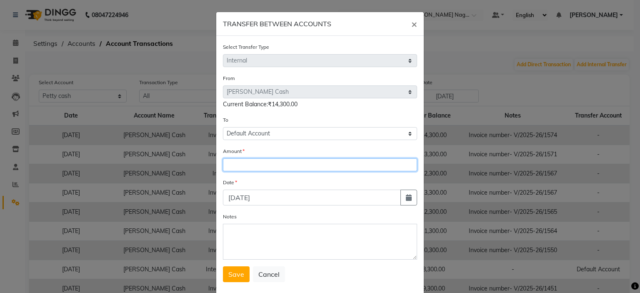
click at [245, 168] on input "number" at bounding box center [320, 164] width 194 height 13
type input "12300"
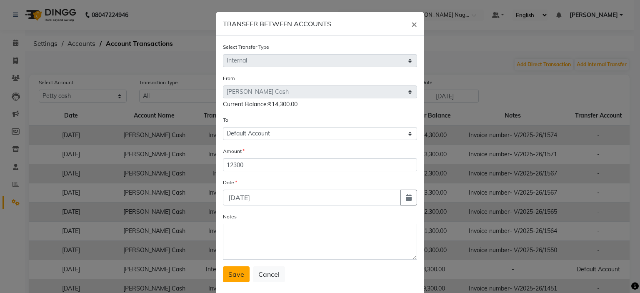
click at [233, 275] on span "Save" at bounding box center [236, 274] width 16 height 8
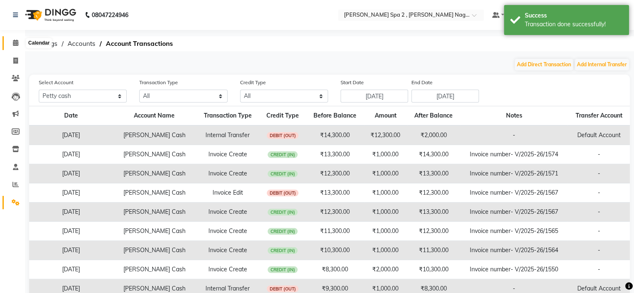
drag, startPoint x: 17, startPoint y: 41, endPoint x: 24, endPoint y: 41, distance: 7.5
click at [17, 41] on icon at bounding box center [15, 43] width 5 height 6
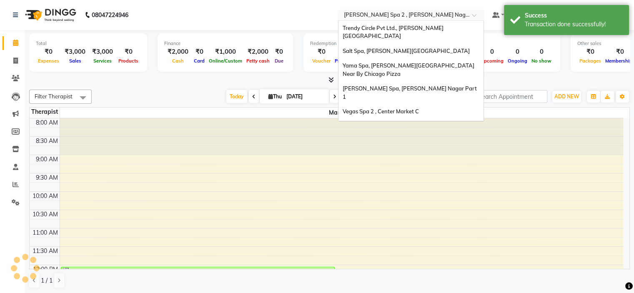
click at [408, 13] on input "text" at bounding box center [402, 16] width 121 height 8
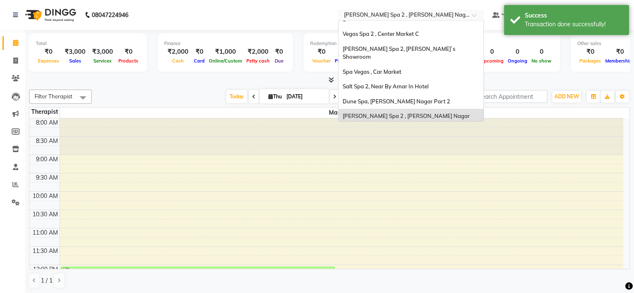
click at [438, 135] on span "[PERSON_NAME], [PERSON_NAME] Nagar Part 1" at bounding box center [407, 138] width 128 height 7
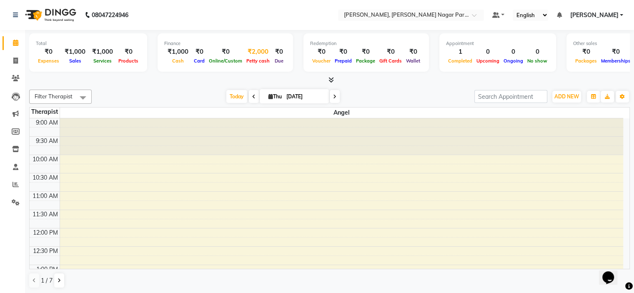
click at [259, 54] on div "₹2,000" at bounding box center [258, 52] width 28 height 10
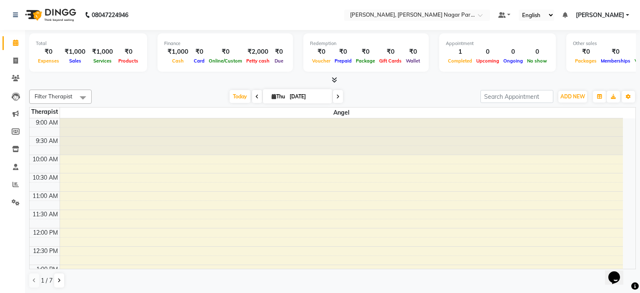
select select "6743"
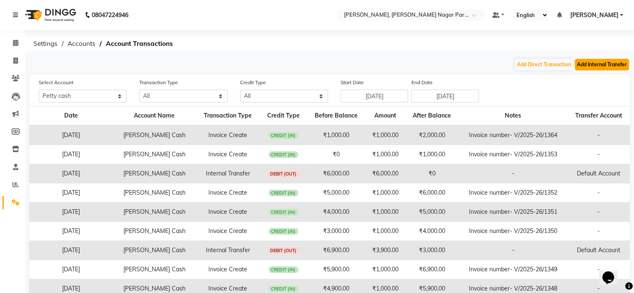
click at [617, 63] on button "Add Internal Transfer" at bounding box center [602, 65] width 54 height 12
select select "internal transfer"
select select "6743"
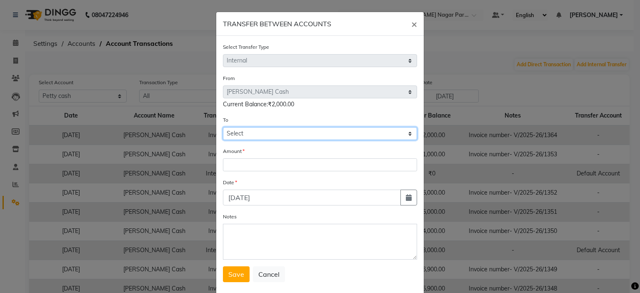
click at [258, 138] on select "Select [PERSON_NAME] Cash Default Account" at bounding box center [320, 133] width 194 height 13
select select "6744"
click at [223, 128] on select "Select [PERSON_NAME] Cash Default Account" at bounding box center [320, 133] width 194 height 13
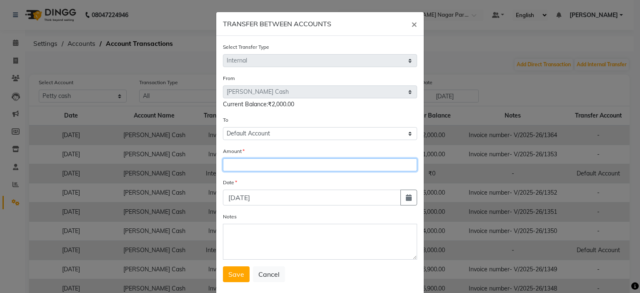
click at [255, 164] on input "number" at bounding box center [320, 164] width 194 height 13
type input "1000"
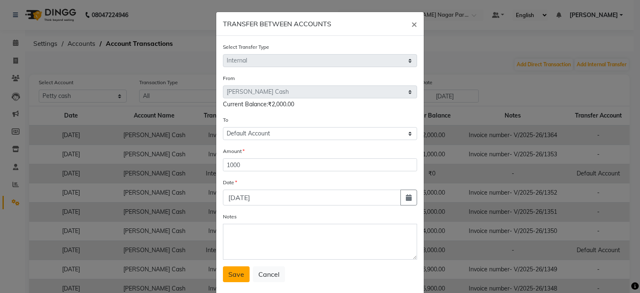
click at [238, 275] on span "Save" at bounding box center [236, 274] width 16 height 8
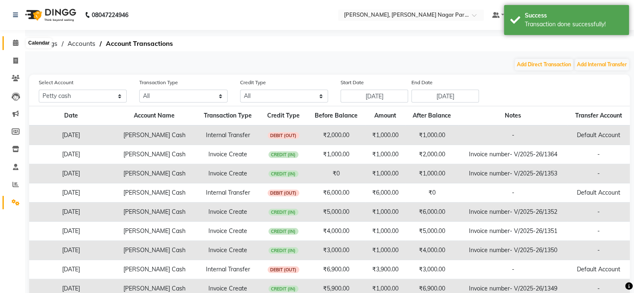
click at [17, 40] on icon at bounding box center [15, 43] width 5 height 6
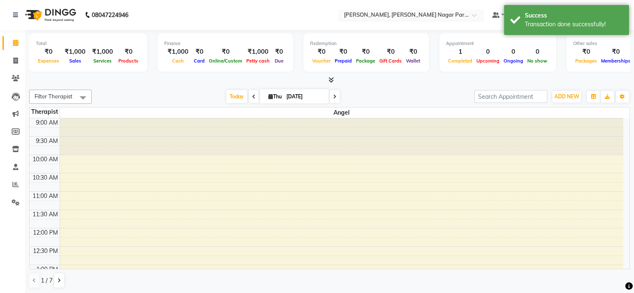
click at [395, 15] on input "text" at bounding box center [402, 16] width 121 height 8
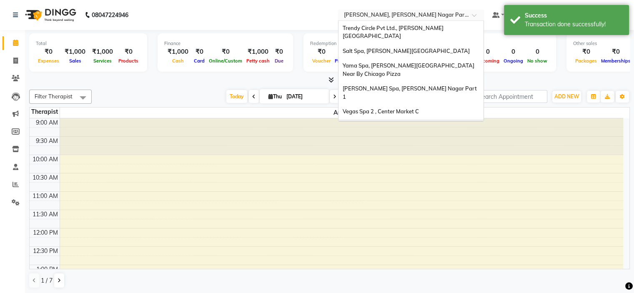
scroll to position [78, 0]
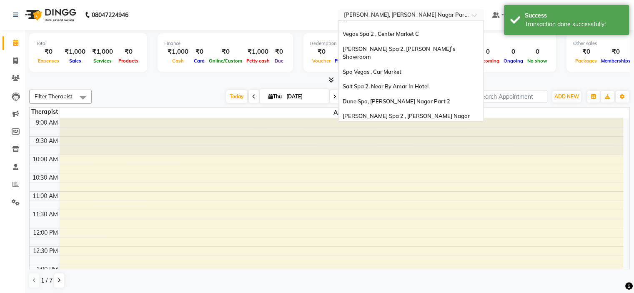
click at [418, 147] on div "Spa 7, [PERSON_NAME][GEOGRAPHIC_DATA]" at bounding box center [410, 154] width 145 height 15
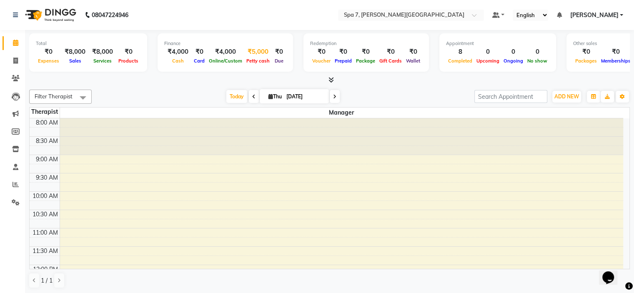
click at [251, 58] on span "Petty cash" at bounding box center [258, 61] width 28 height 6
select select "7629"
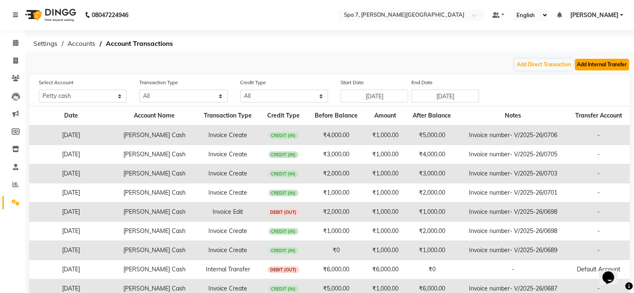
click at [607, 68] on button "Add Internal Transfer" at bounding box center [602, 65] width 54 height 12
select select "internal transfer"
select select "7629"
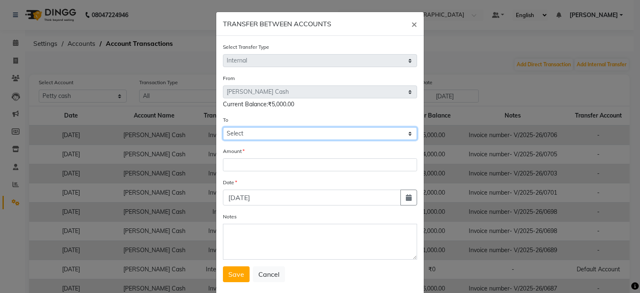
click at [242, 137] on select "Select [PERSON_NAME] Cash Default Account" at bounding box center [320, 133] width 194 height 13
select select "7630"
click at [223, 128] on select "Select [PERSON_NAME] Cash Default Account" at bounding box center [320, 133] width 194 height 13
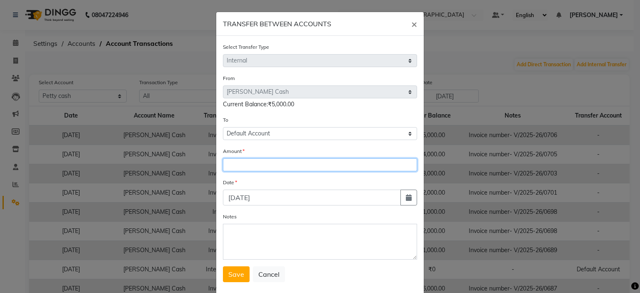
click at [246, 171] on input "number" at bounding box center [320, 164] width 194 height 13
type input "1000"
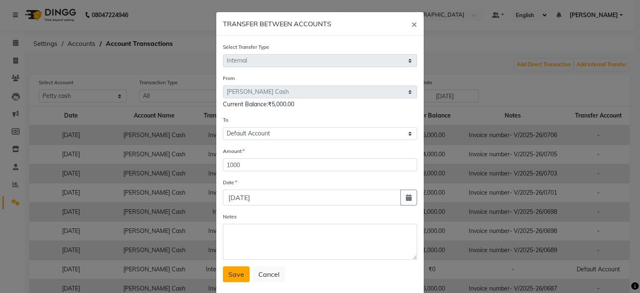
click at [240, 278] on button "Save" at bounding box center [236, 274] width 27 height 16
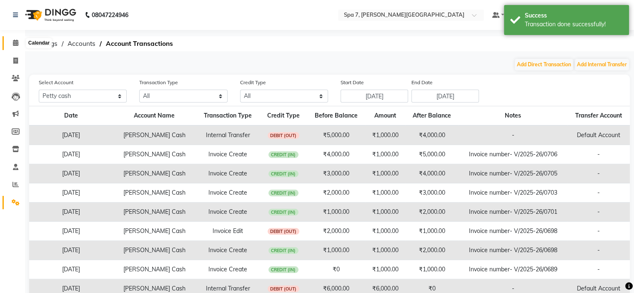
click at [17, 42] on icon at bounding box center [15, 43] width 5 height 6
